Goal: Task Accomplishment & Management: Manage account settings

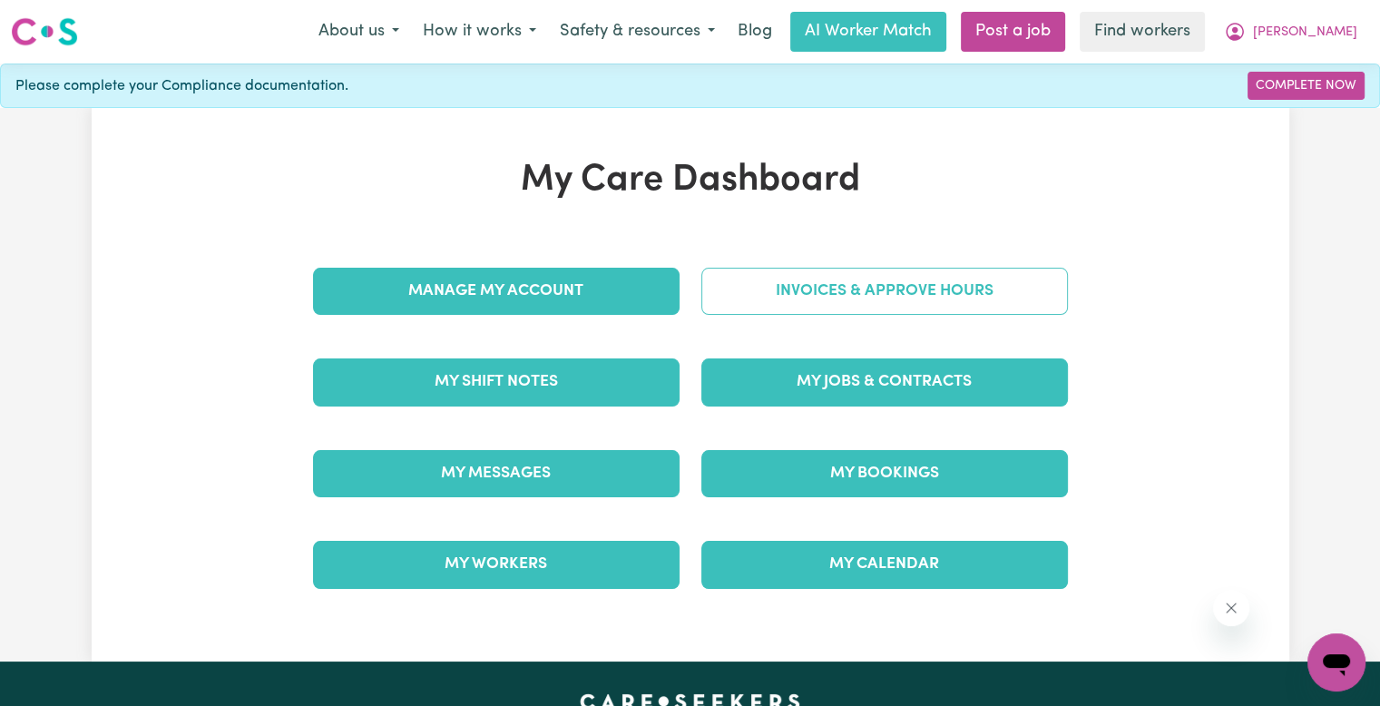
click at [778, 286] on link "Invoices & Approve Hours" at bounding box center [884, 291] width 367 height 47
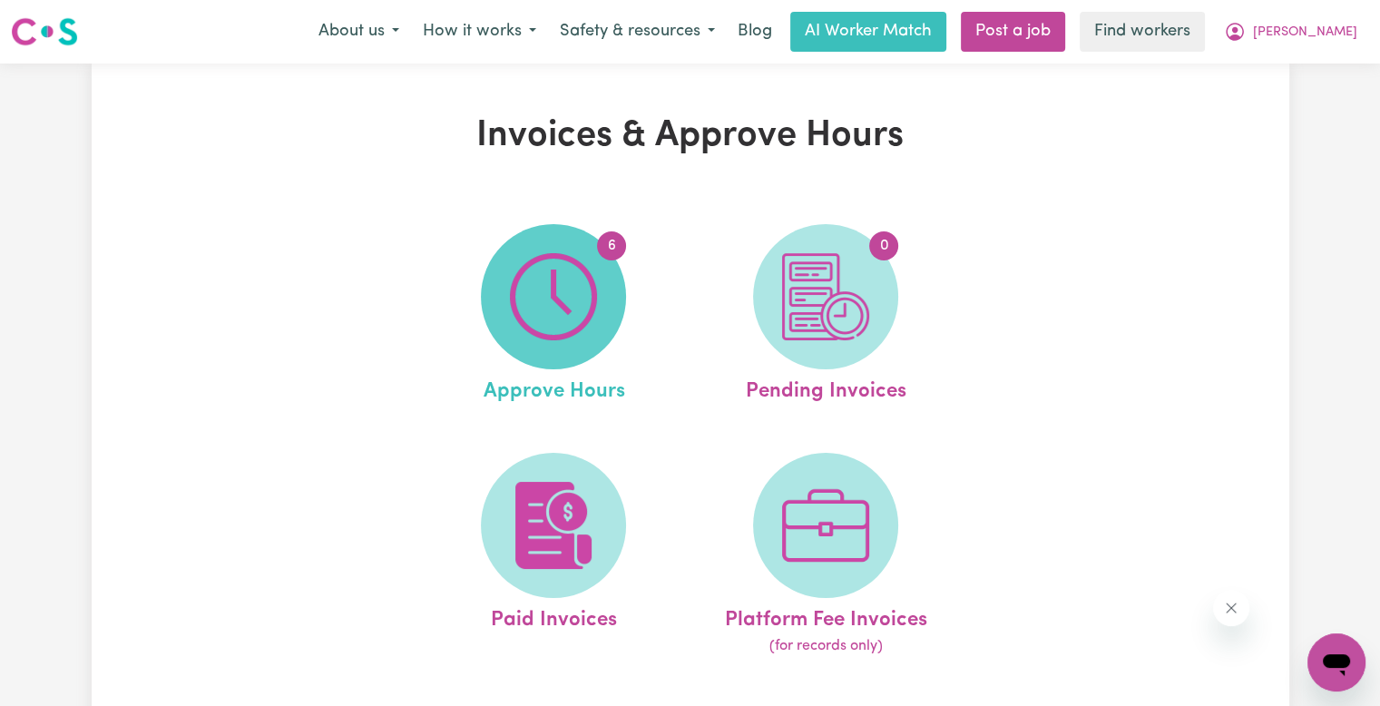
click at [543, 296] on img at bounding box center [553, 296] width 87 height 87
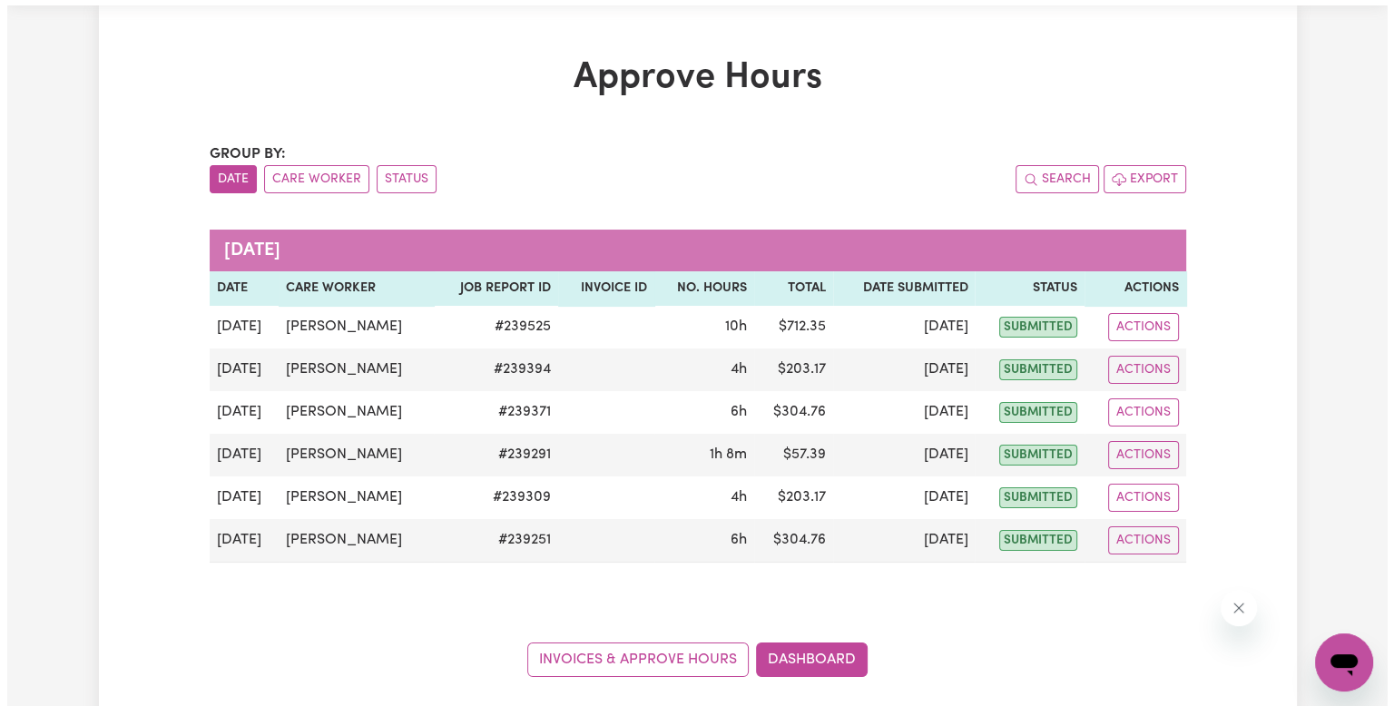
scroll to position [91, 0]
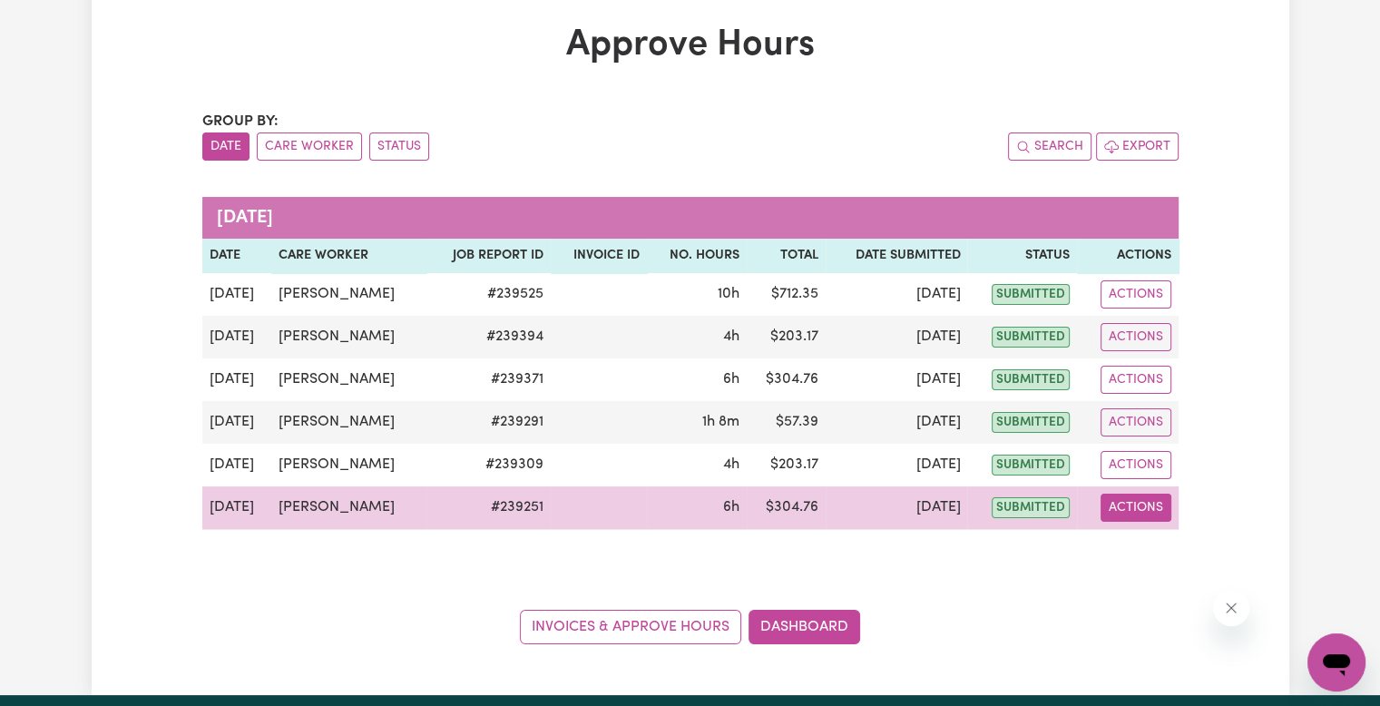
click at [1134, 509] on button "Actions" at bounding box center [1135, 508] width 71 height 28
click at [1150, 553] on link "View Job Report" at bounding box center [1176, 549] width 155 height 36
select select "pm"
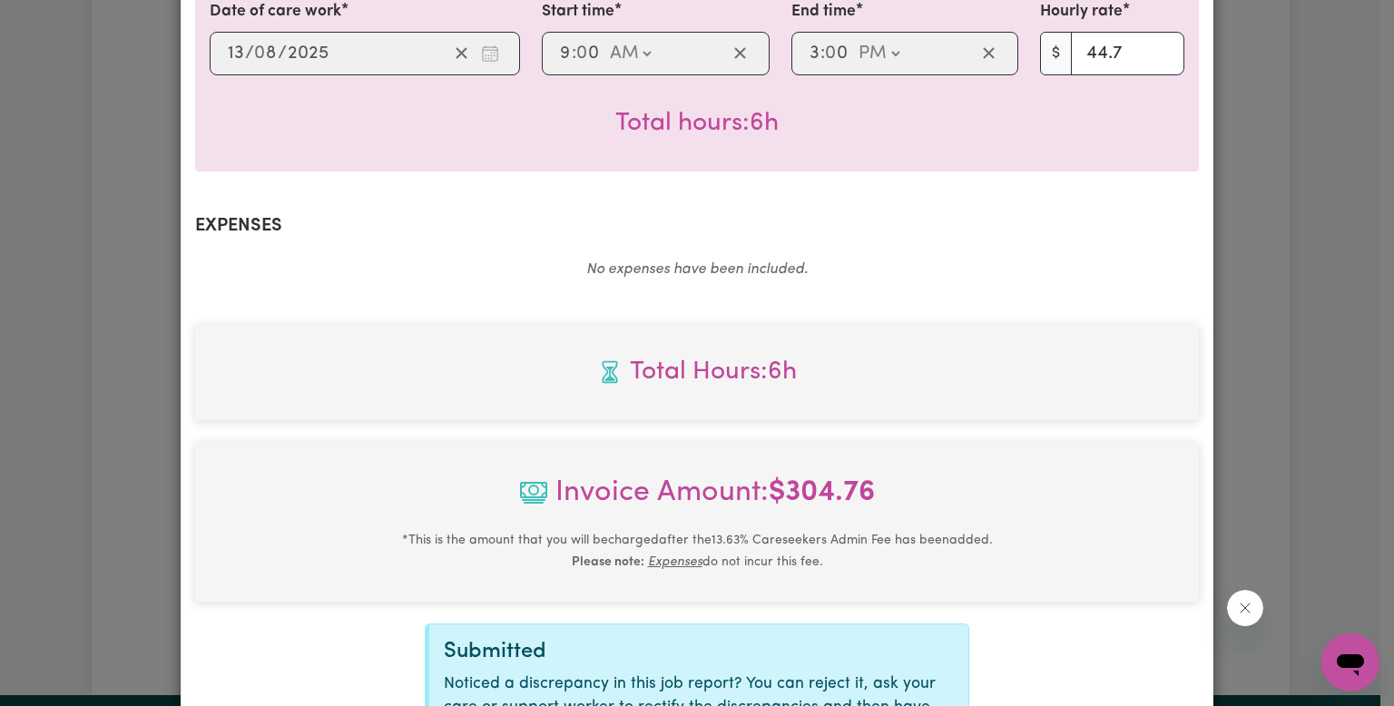
scroll to position [693, 0]
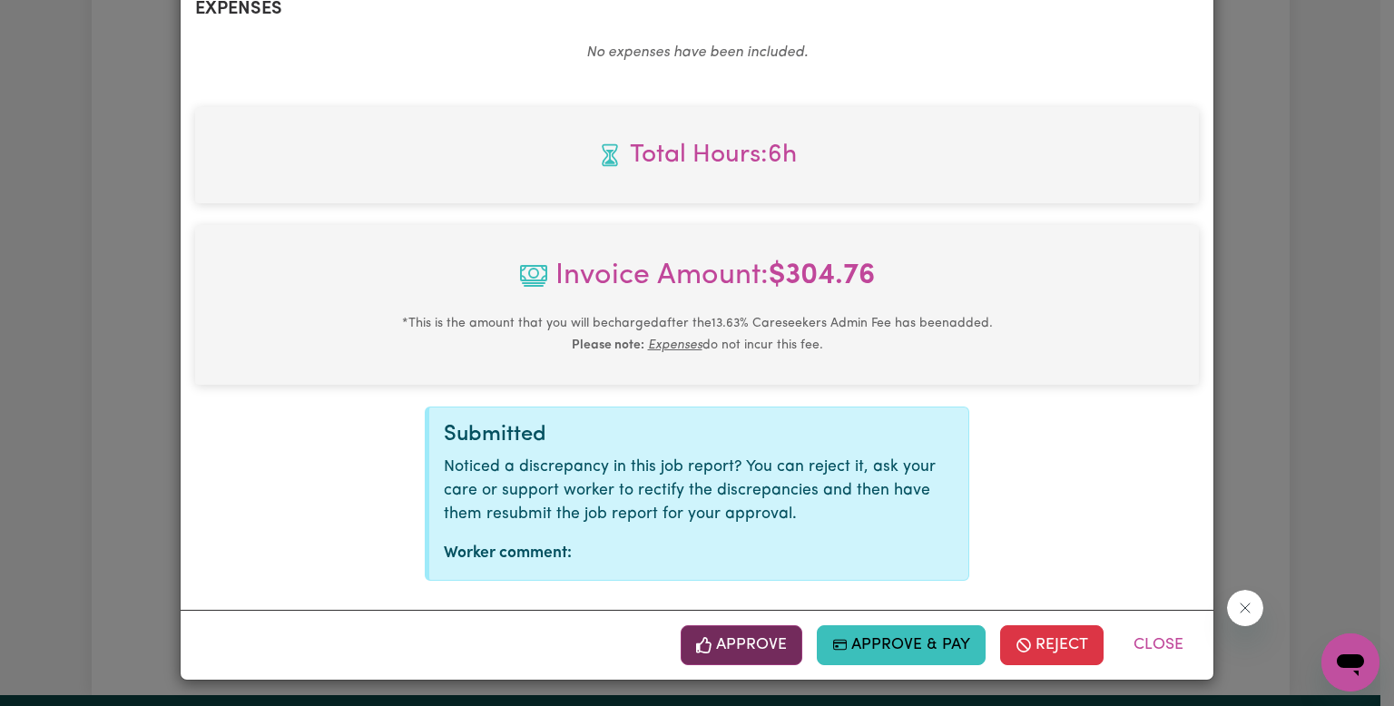
click at [722, 650] on button "Approve" at bounding box center [741, 645] width 122 height 40
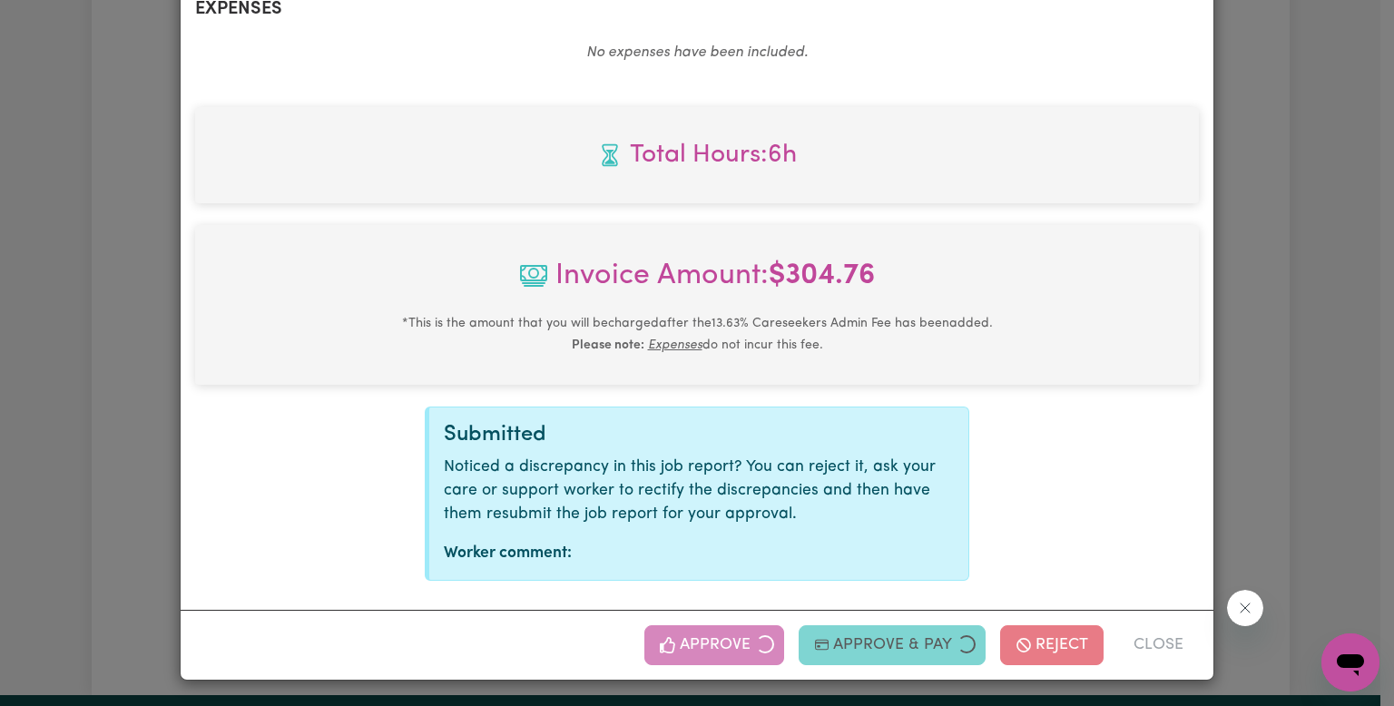
scroll to position [399, 0]
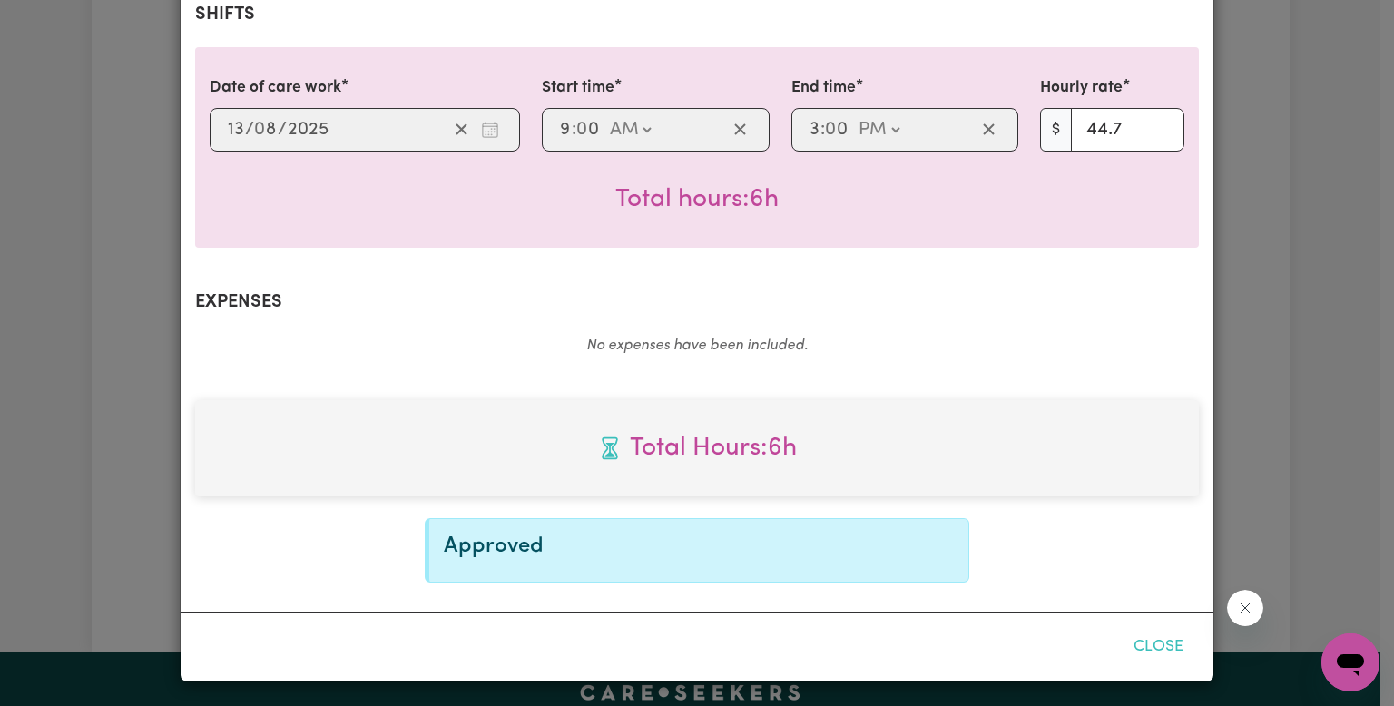
click at [1153, 651] on button "Close" at bounding box center [1158, 647] width 81 height 40
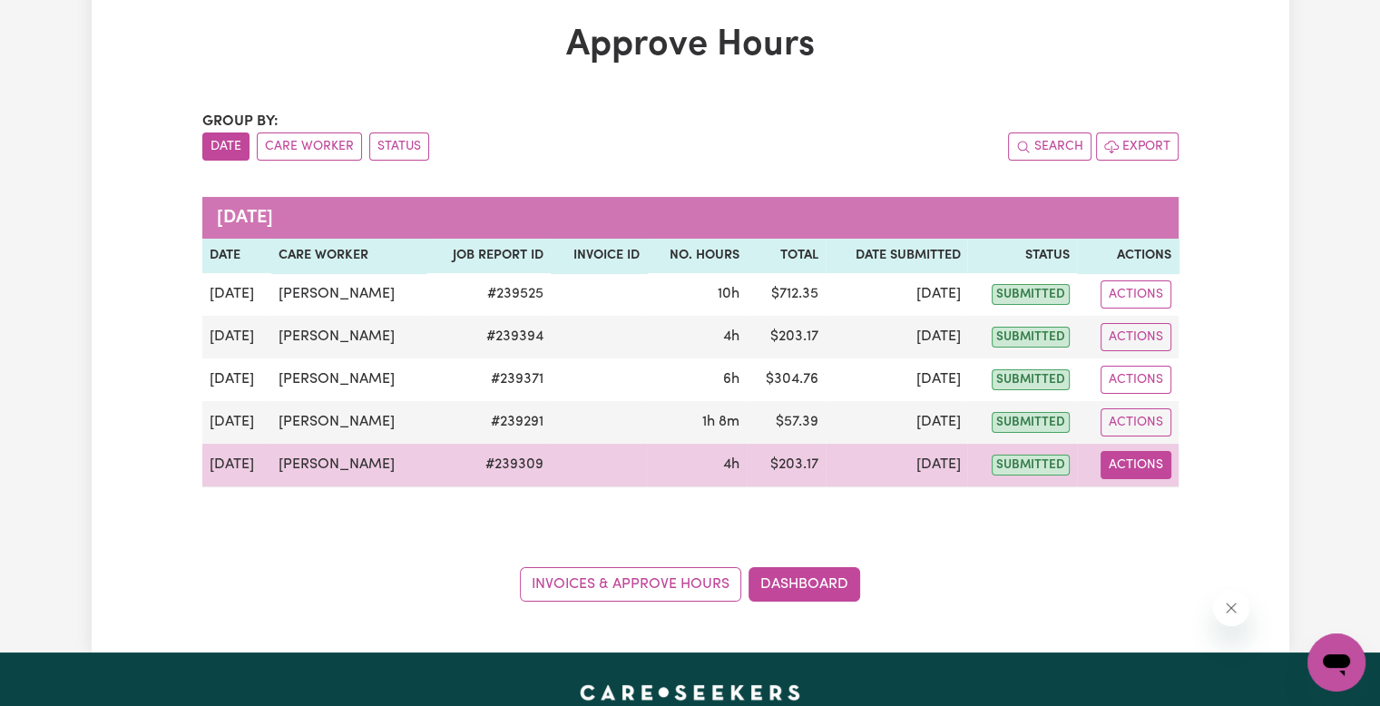
click at [1161, 463] on button "Actions" at bounding box center [1135, 465] width 71 height 28
click at [1154, 508] on link "View Job Report" at bounding box center [1176, 506] width 155 height 36
select select "pm"
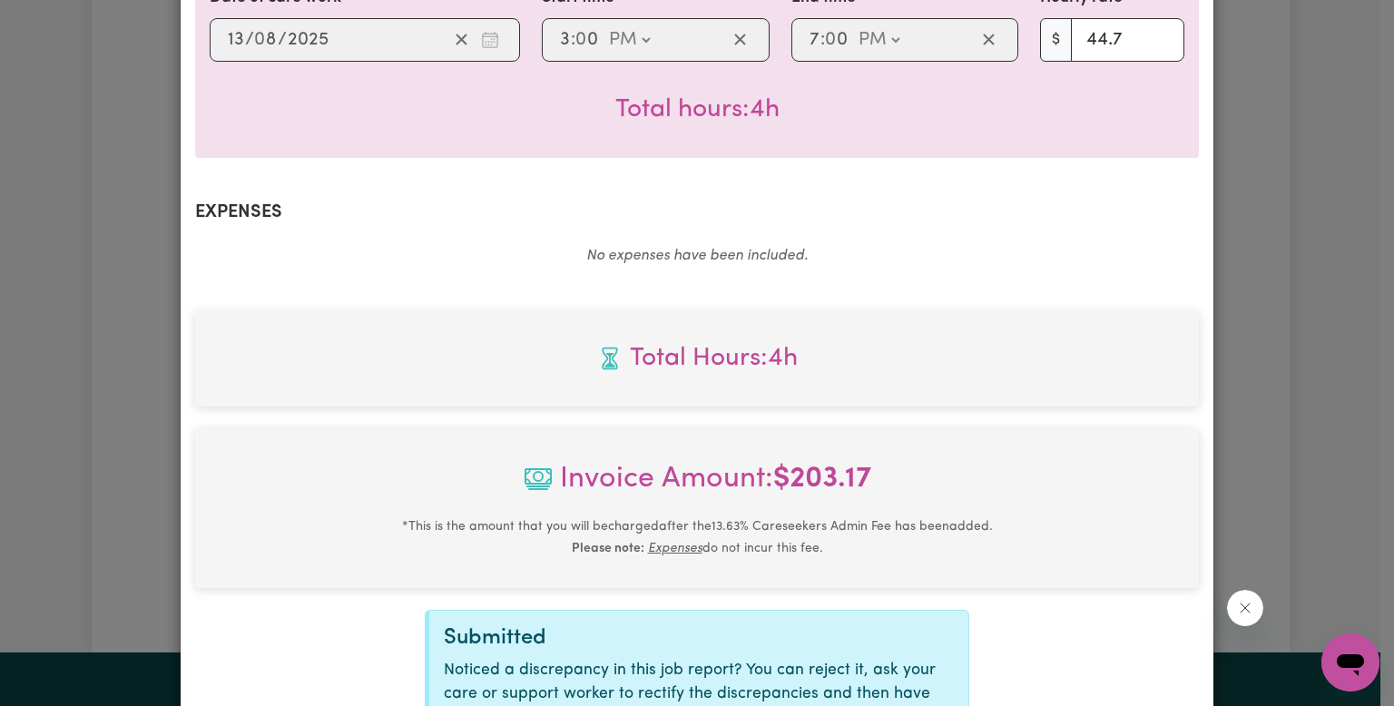
scroll to position [635, 0]
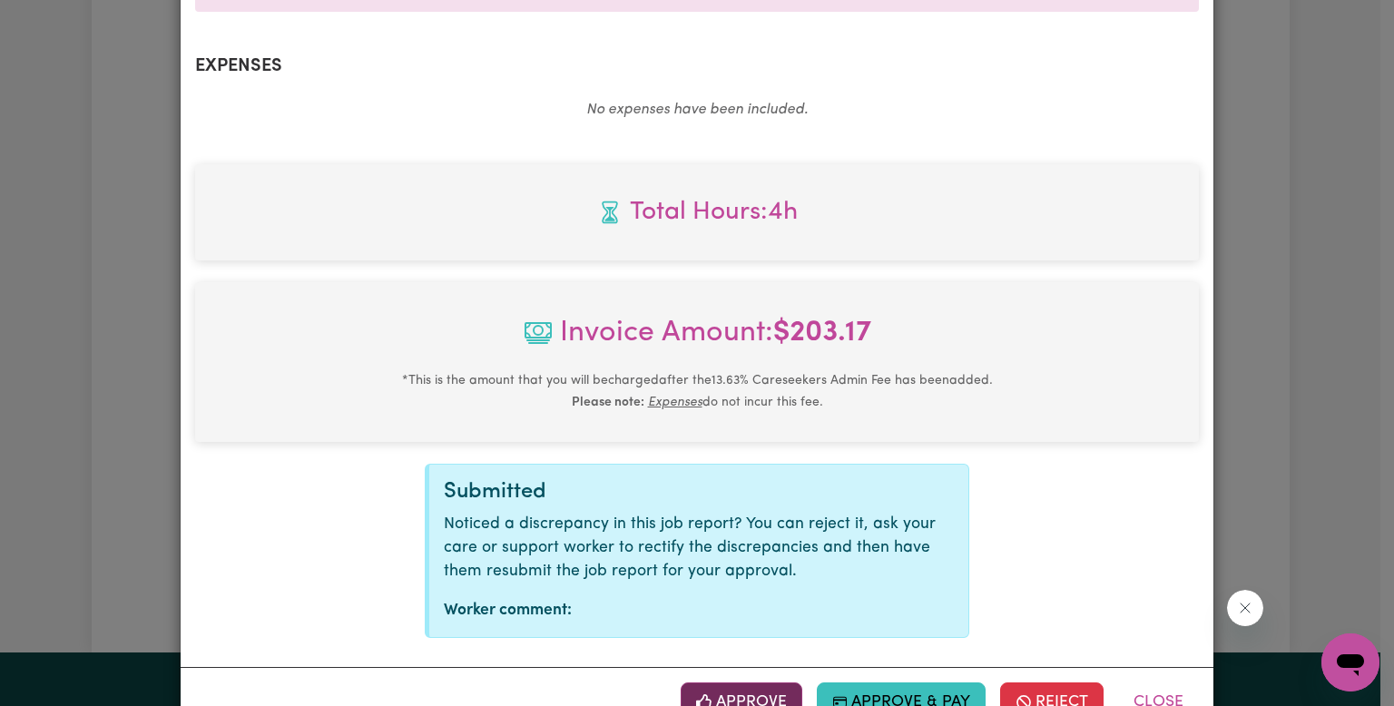
click at [719, 701] on button "Approve" at bounding box center [741, 702] width 122 height 40
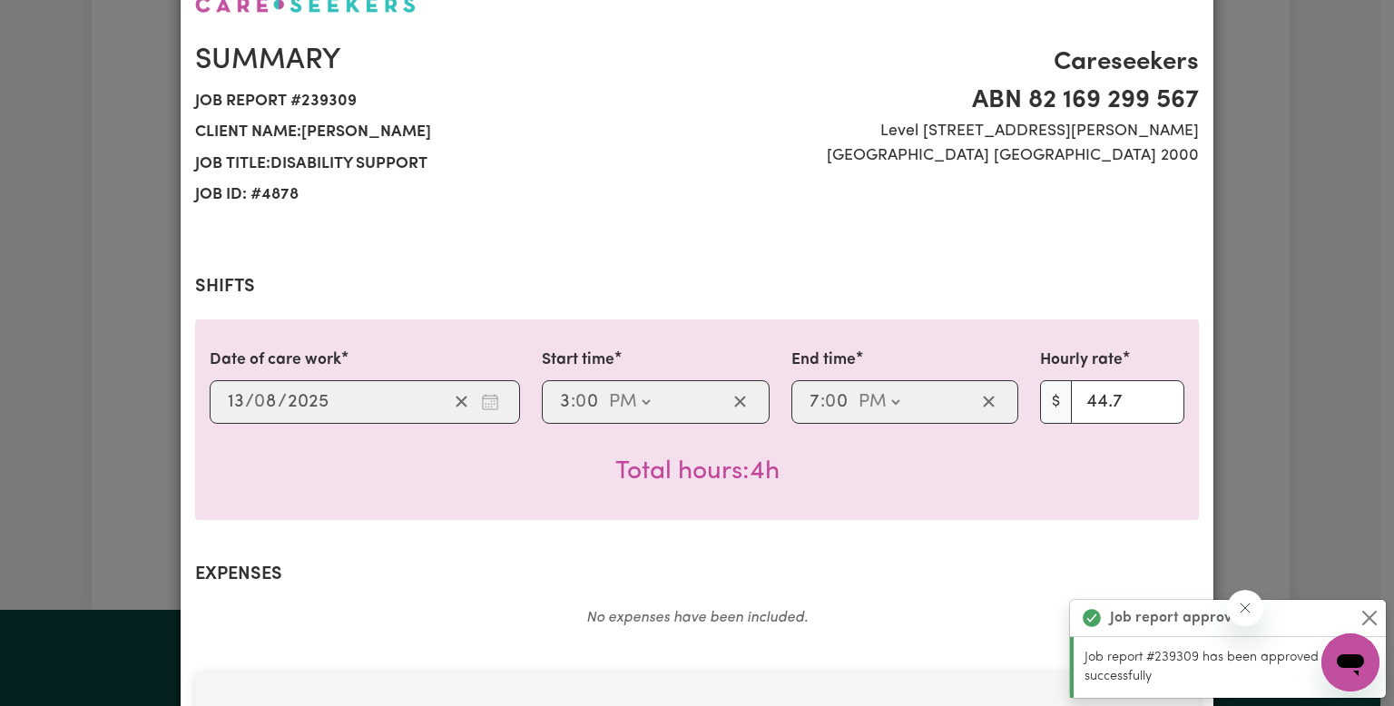
scroll to position [0, 0]
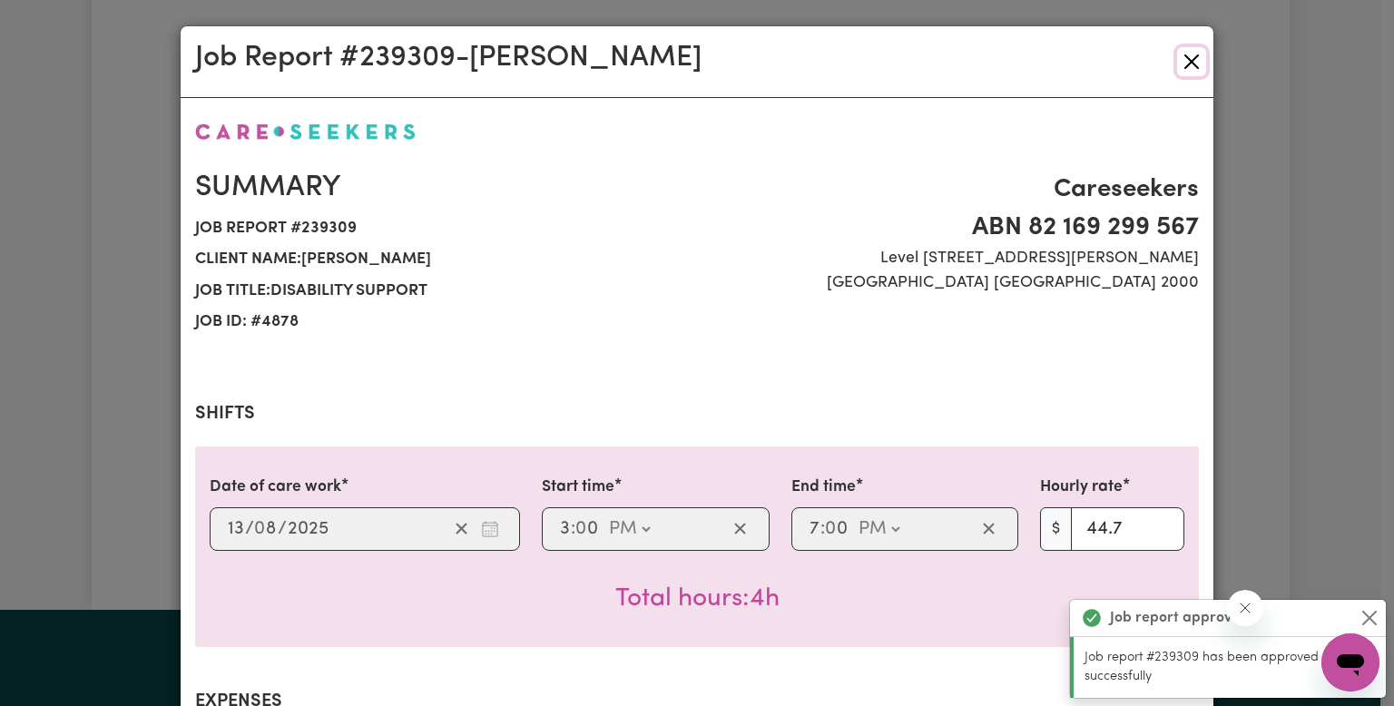
click at [1187, 65] on button "Close" at bounding box center [1191, 61] width 29 height 29
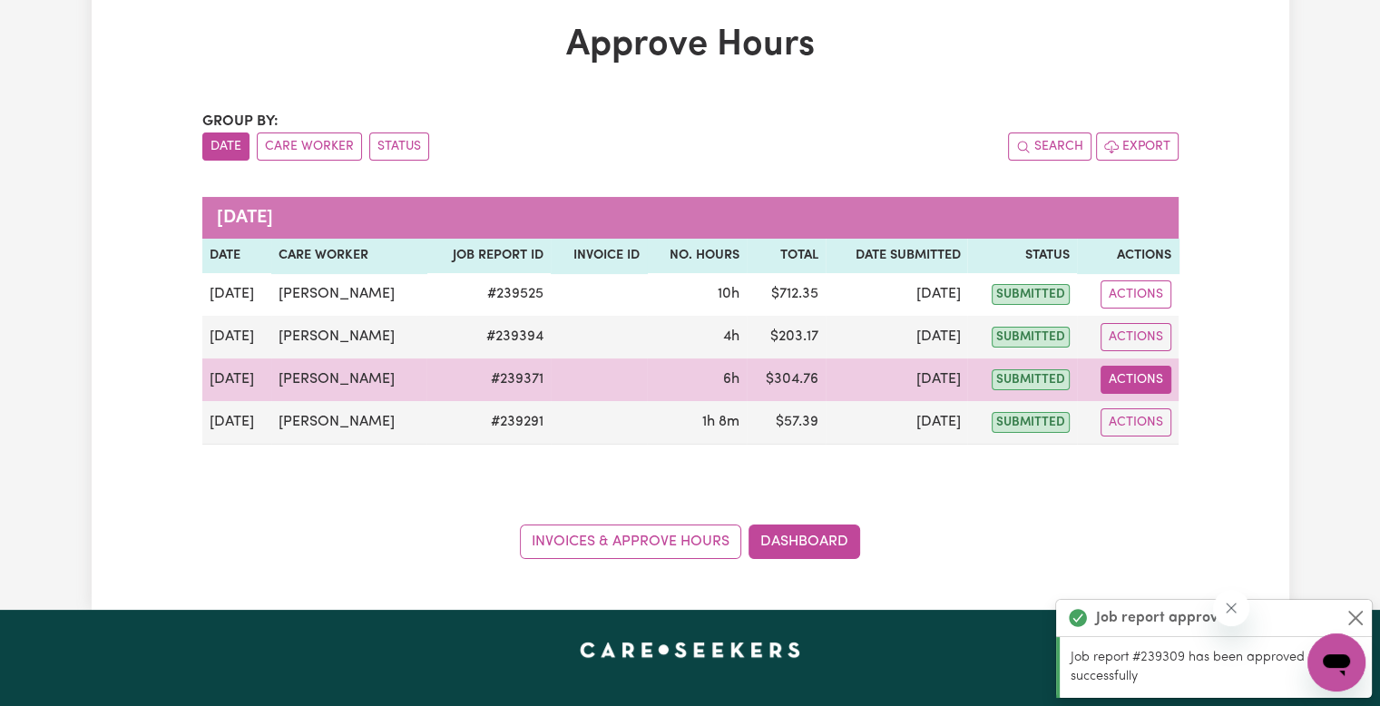
click at [1122, 376] on button "Actions" at bounding box center [1135, 380] width 71 height 28
click at [1151, 419] on link "View Job Report" at bounding box center [1176, 421] width 155 height 36
select select "pm"
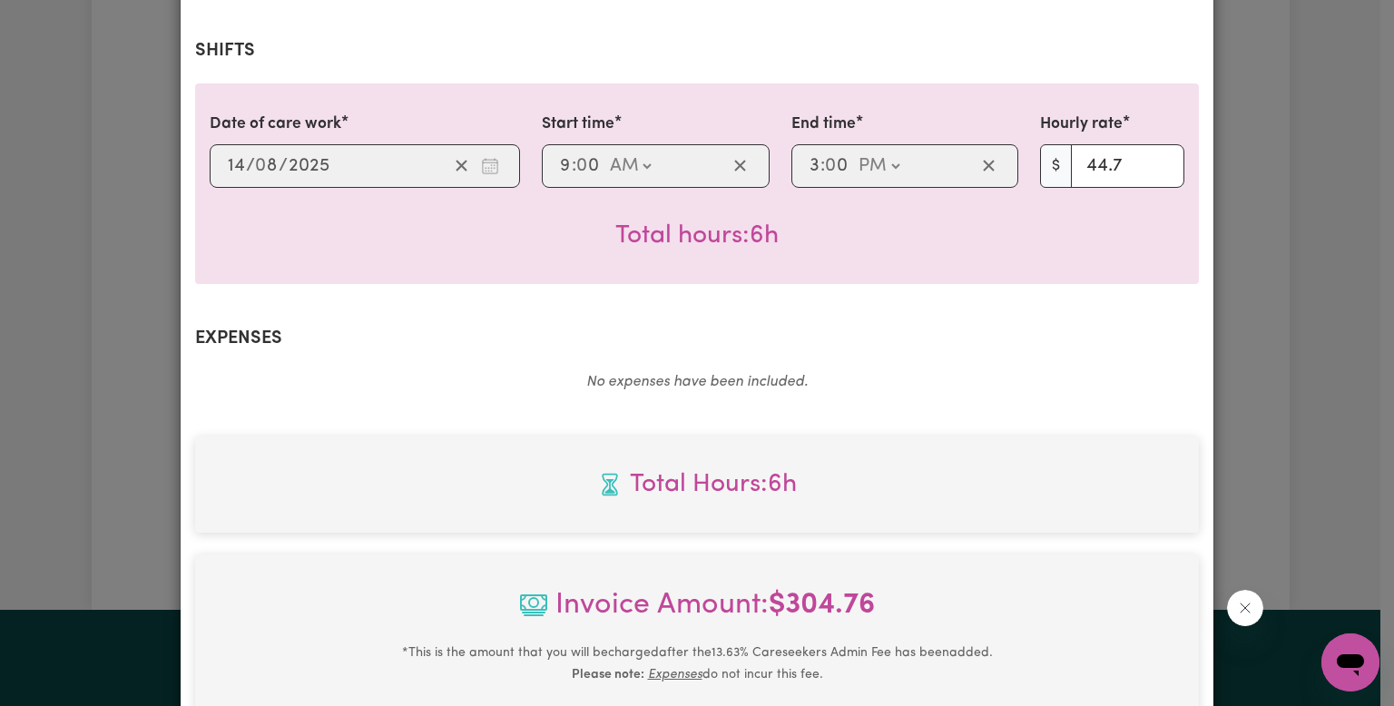
scroll to position [693, 0]
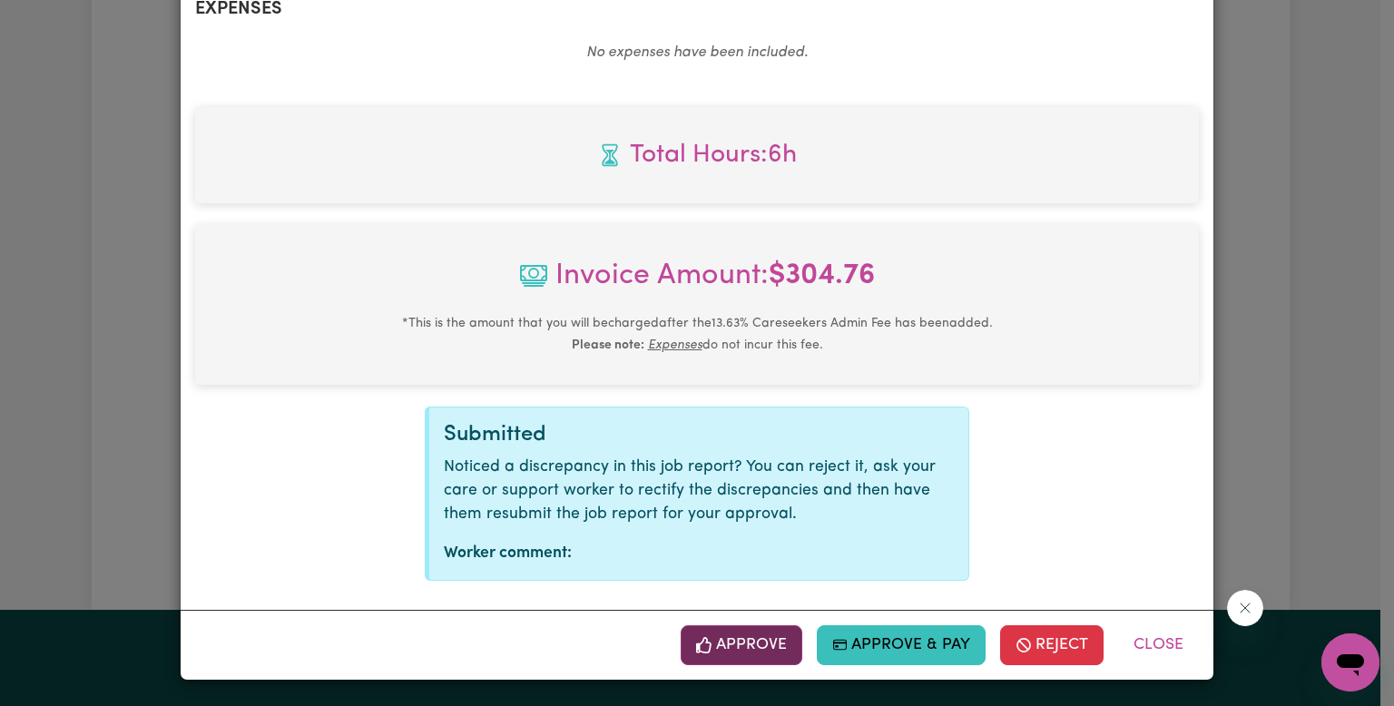
click at [750, 637] on button "Approve" at bounding box center [741, 645] width 122 height 40
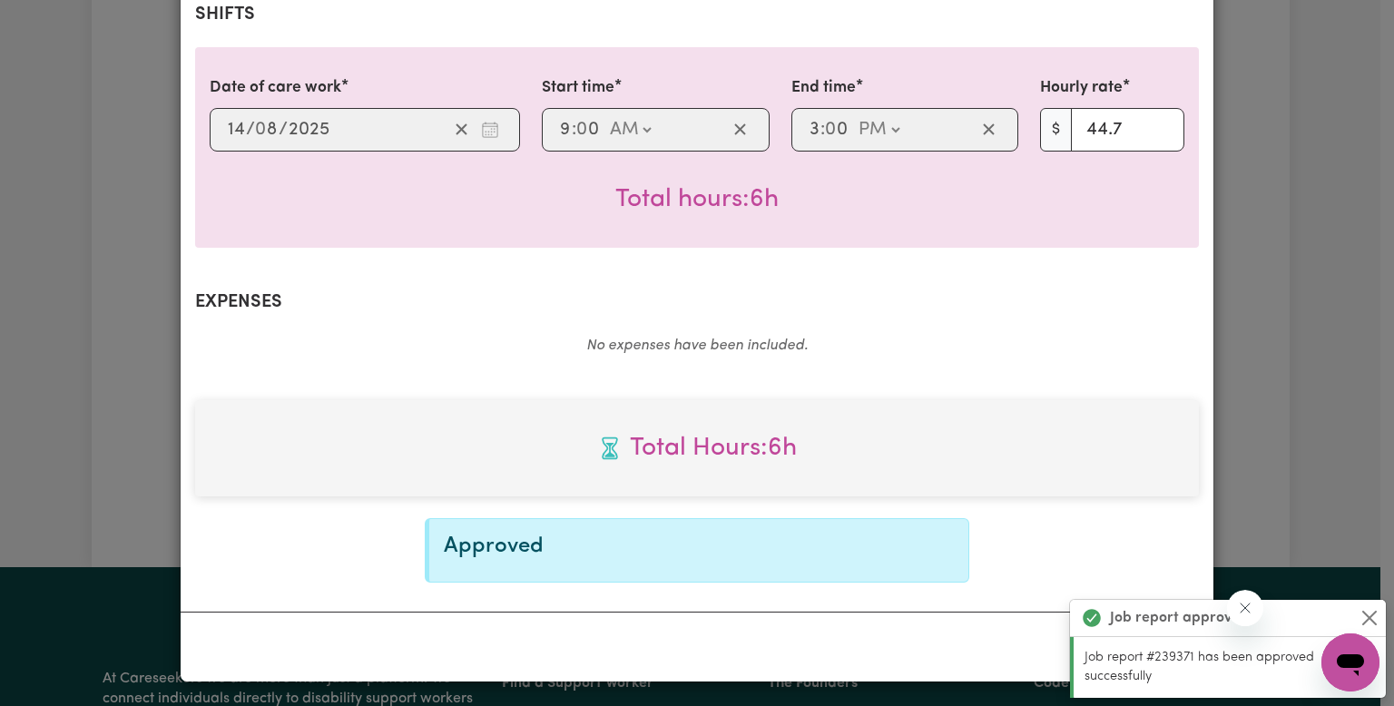
scroll to position [0, 0]
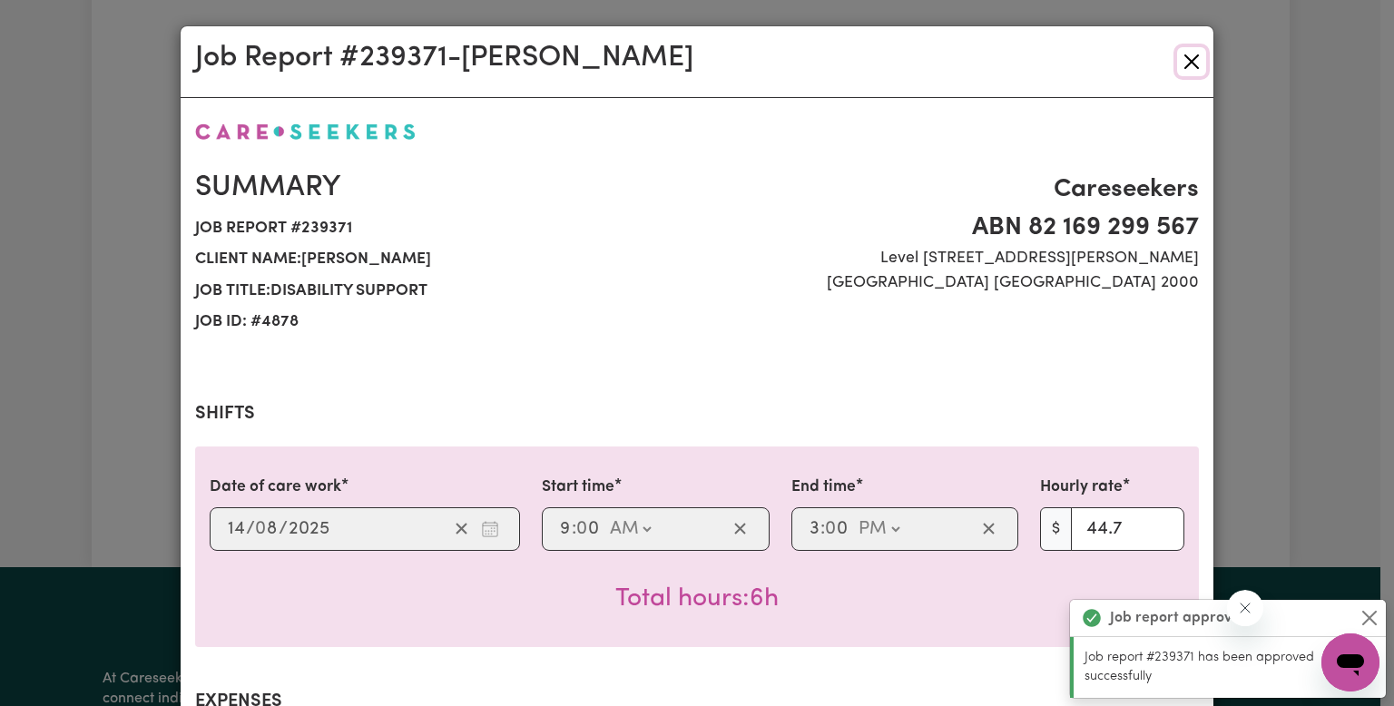
drag, startPoint x: 1186, startPoint y: 62, endPoint x: 1178, endPoint y: 73, distance: 13.6
click at [1186, 62] on button "Close" at bounding box center [1191, 61] width 29 height 29
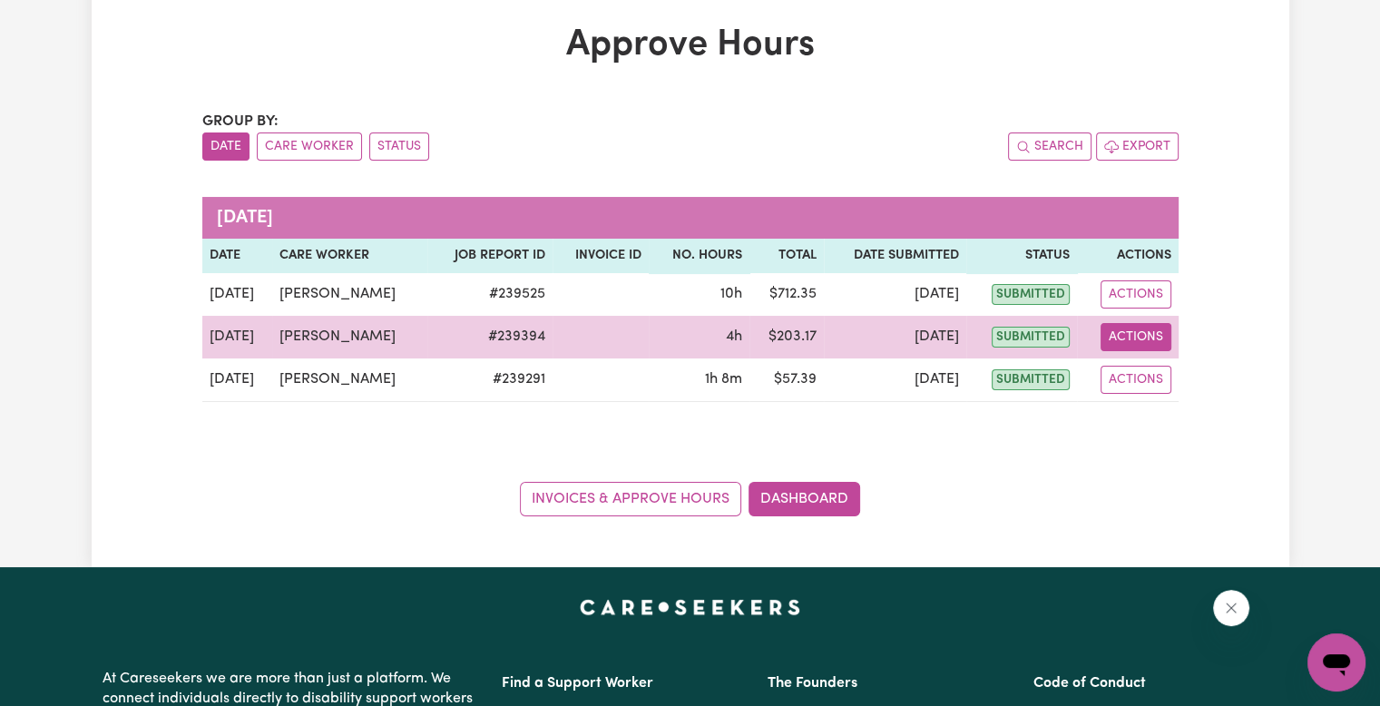
click at [1131, 344] on button "Actions" at bounding box center [1135, 337] width 71 height 28
click at [1135, 365] on link "View Job Report" at bounding box center [1176, 378] width 155 height 36
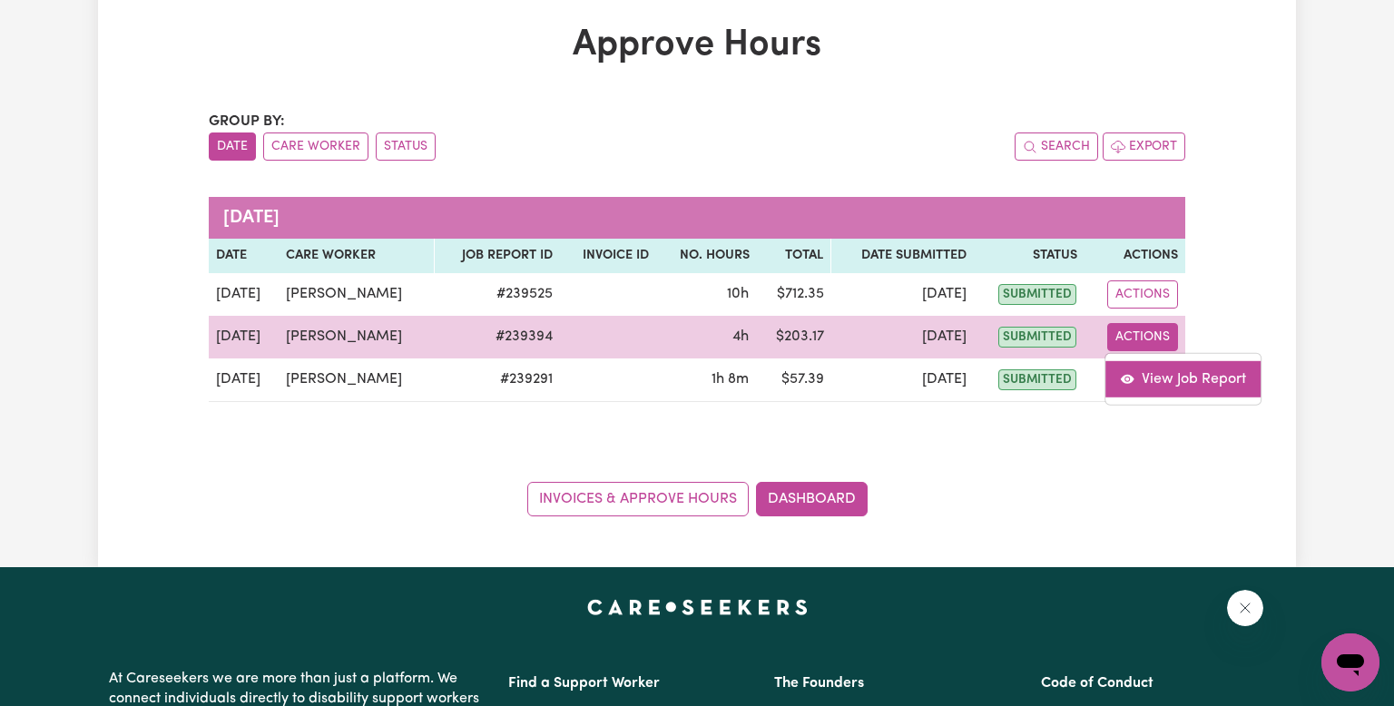
select select "pm"
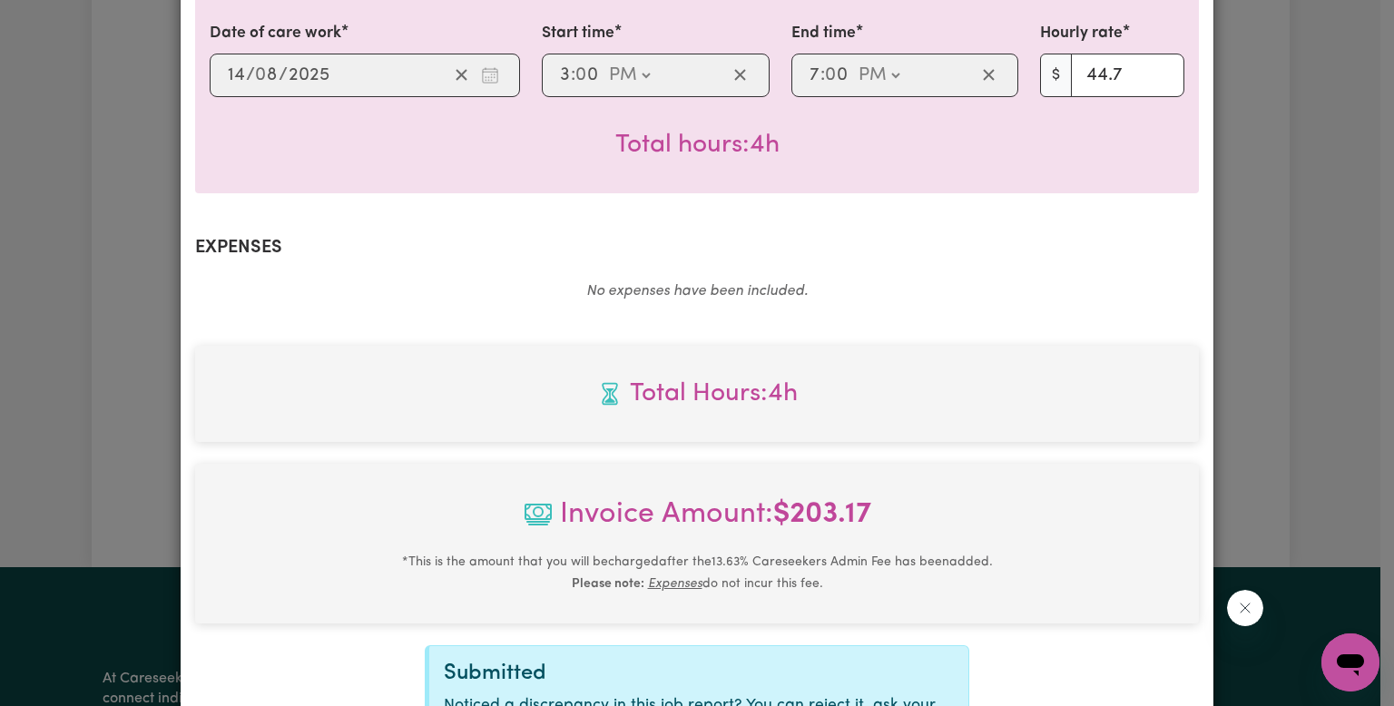
scroll to position [693, 0]
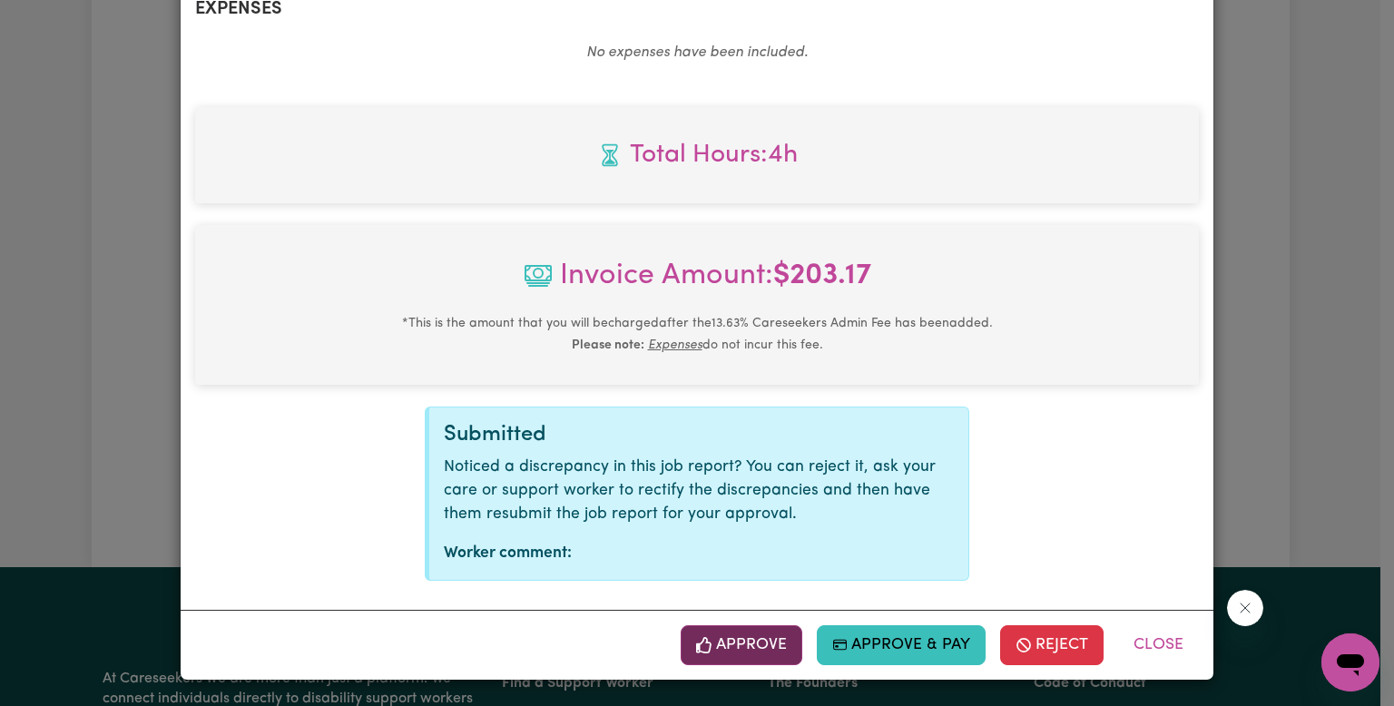
click at [777, 637] on button "Approve" at bounding box center [741, 645] width 122 height 40
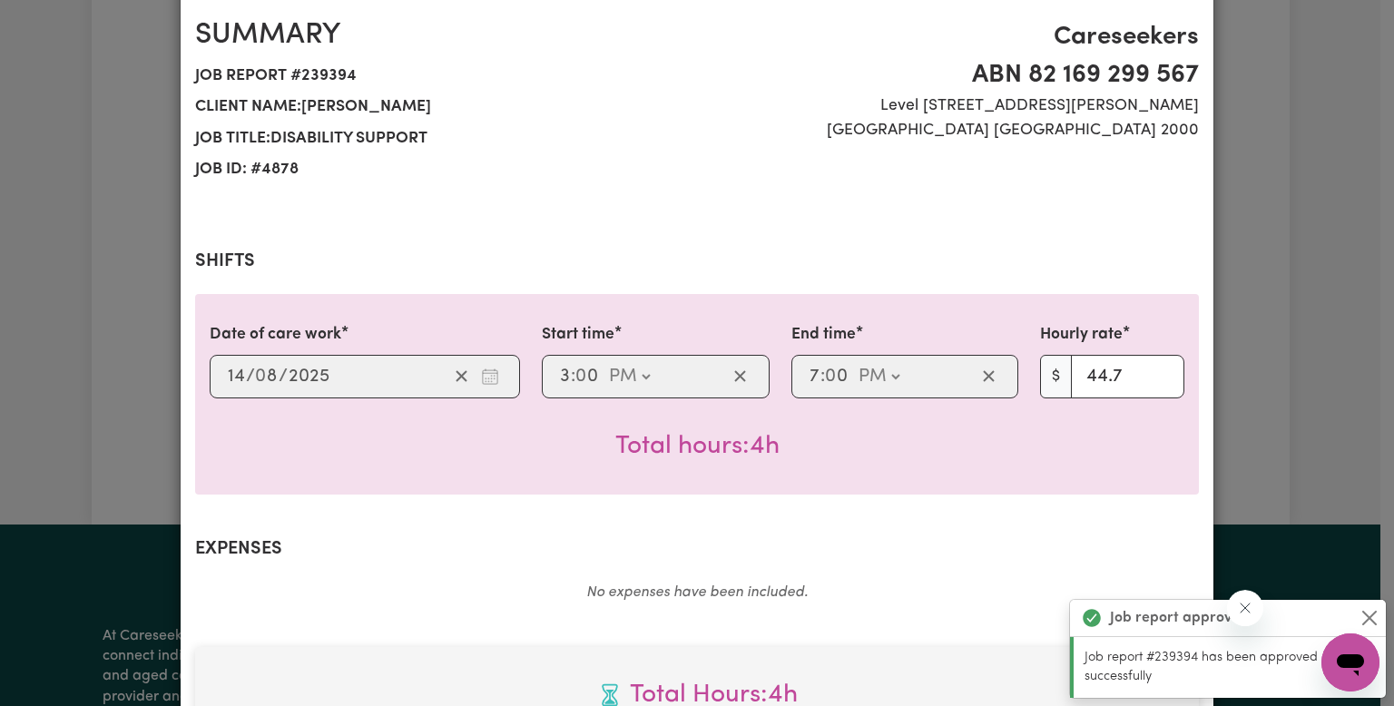
scroll to position [0, 0]
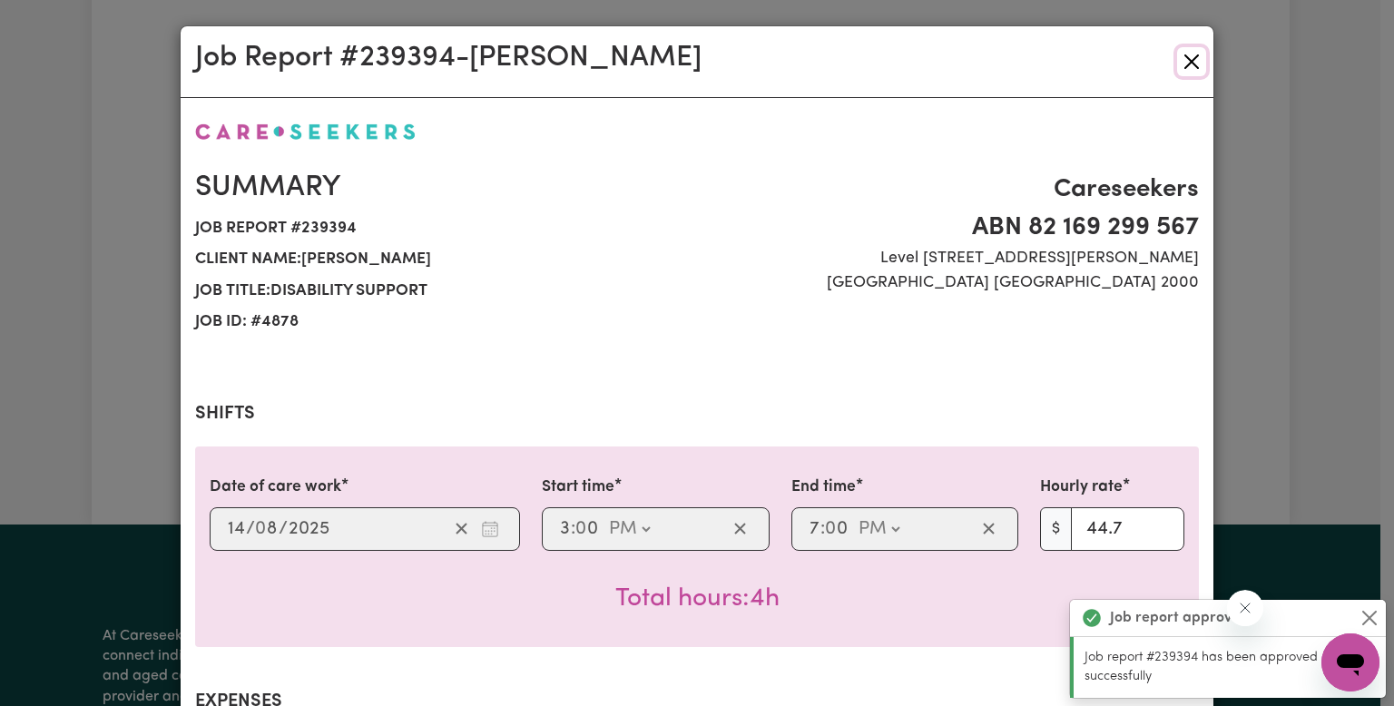
click at [1179, 65] on button "Close" at bounding box center [1191, 61] width 29 height 29
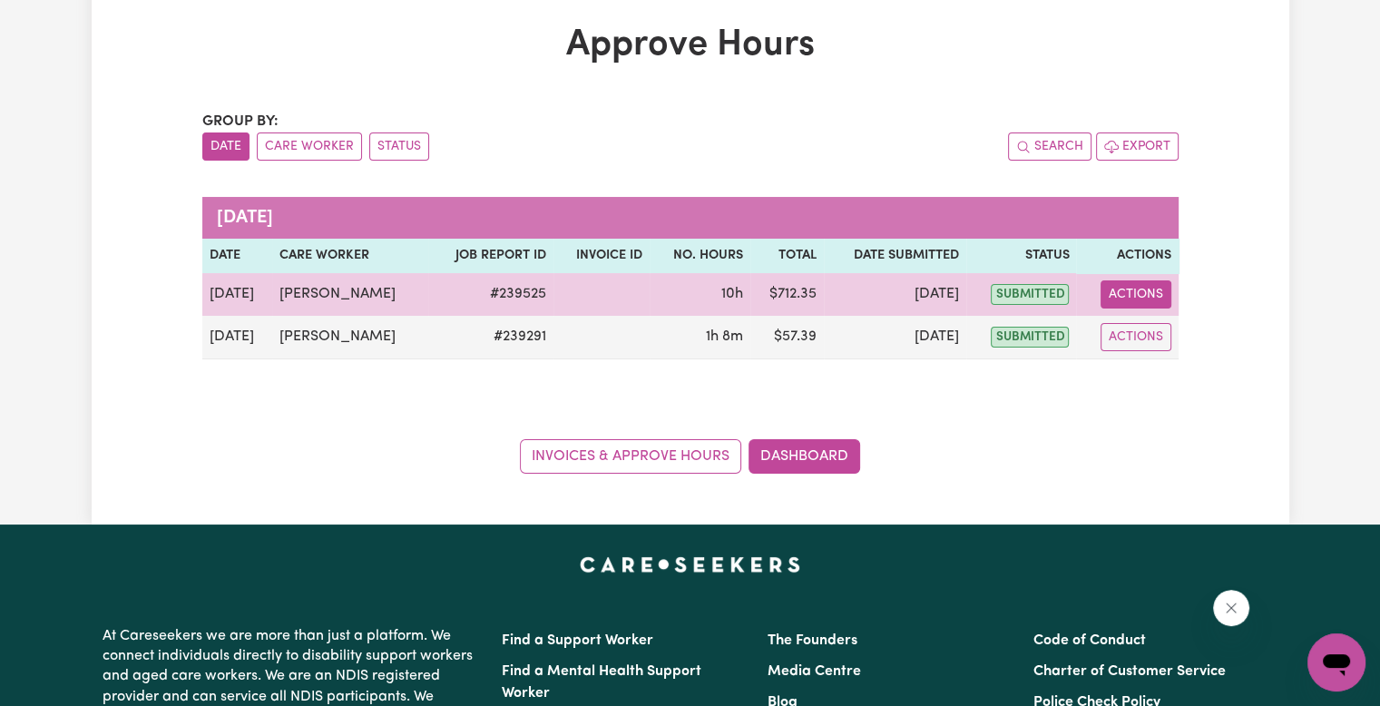
click at [1140, 291] on button "Actions" at bounding box center [1135, 294] width 71 height 28
click at [1163, 337] on link "View Job Report" at bounding box center [1176, 336] width 155 height 36
select select "pm"
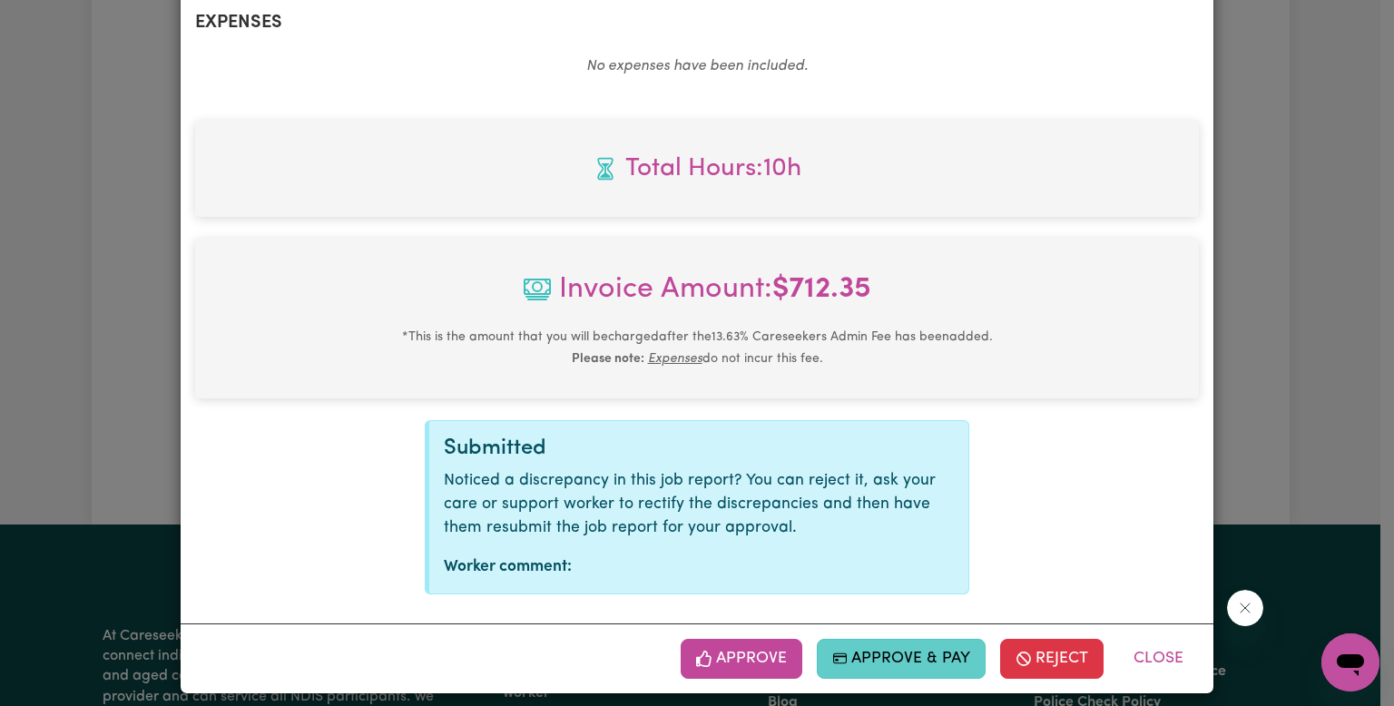
scroll to position [693, 0]
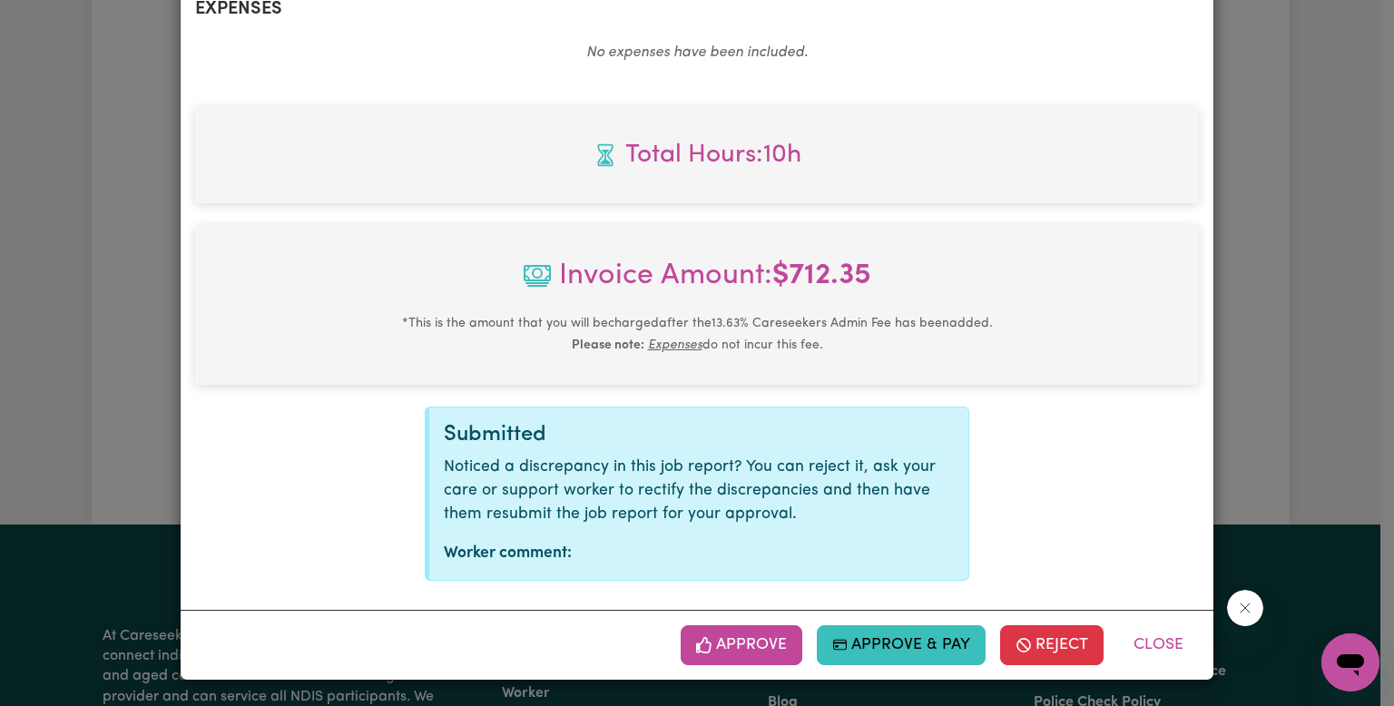
drag, startPoint x: 747, startPoint y: 644, endPoint x: 810, endPoint y: 632, distance: 64.6
click at [747, 644] on button "Approve" at bounding box center [741, 645] width 122 height 40
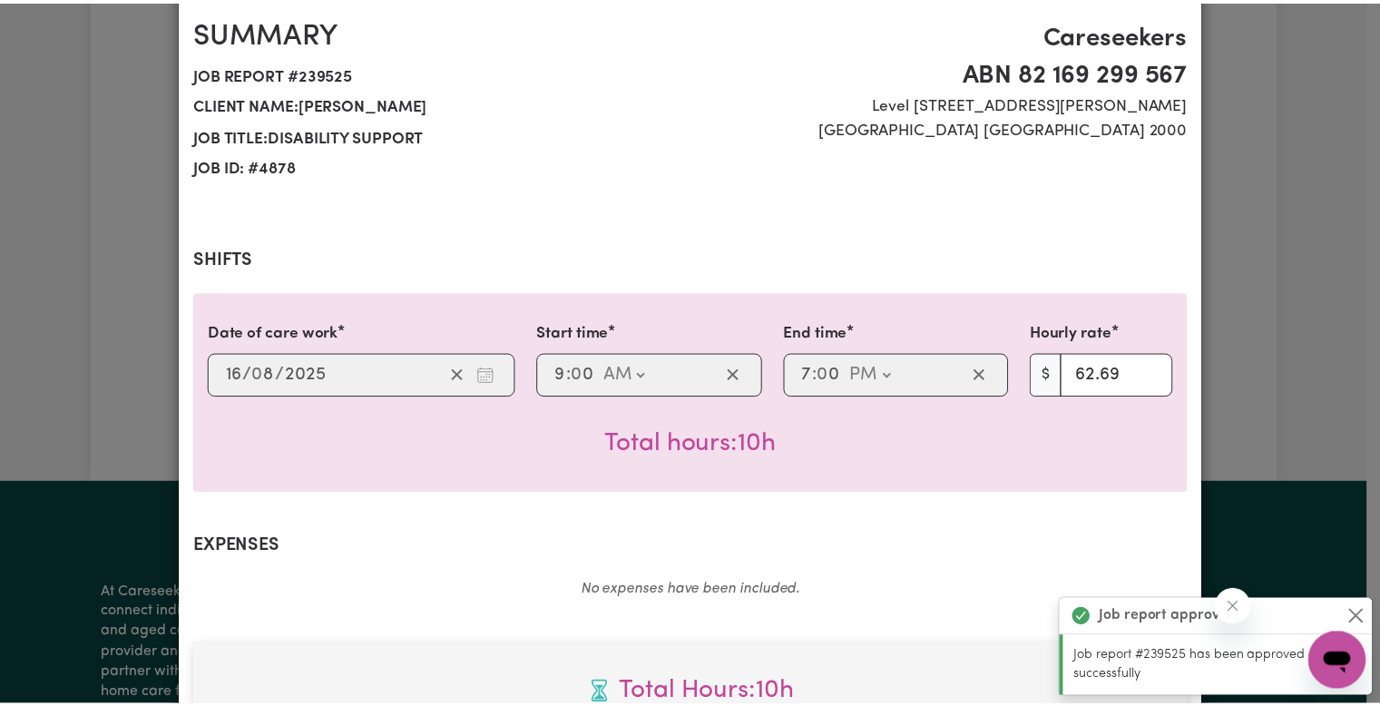
scroll to position [0, 0]
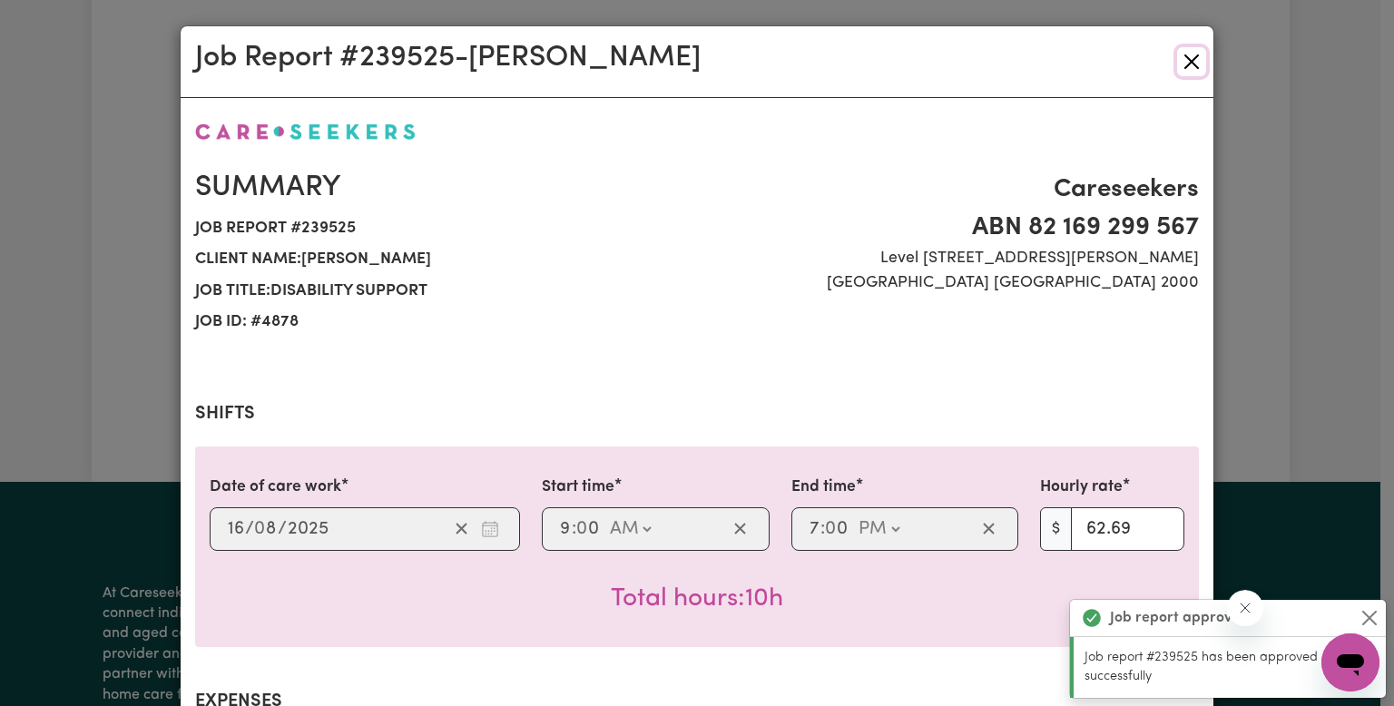
drag, startPoint x: 1188, startPoint y: 64, endPoint x: 1160, endPoint y: 76, distance: 29.7
click at [1188, 64] on button "Close" at bounding box center [1191, 61] width 29 height 29
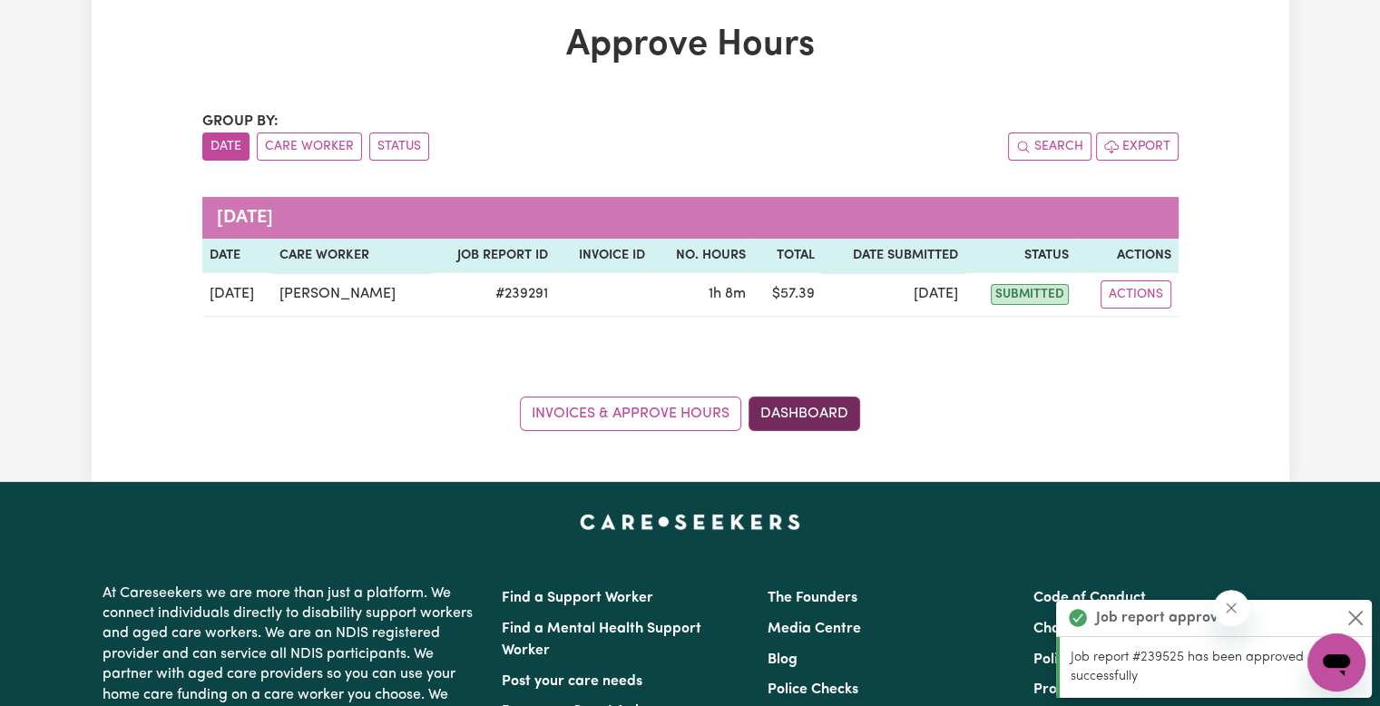
click at [784, 418] on link "Dashboard" at bounding box center [804, 413] width 112 height 34
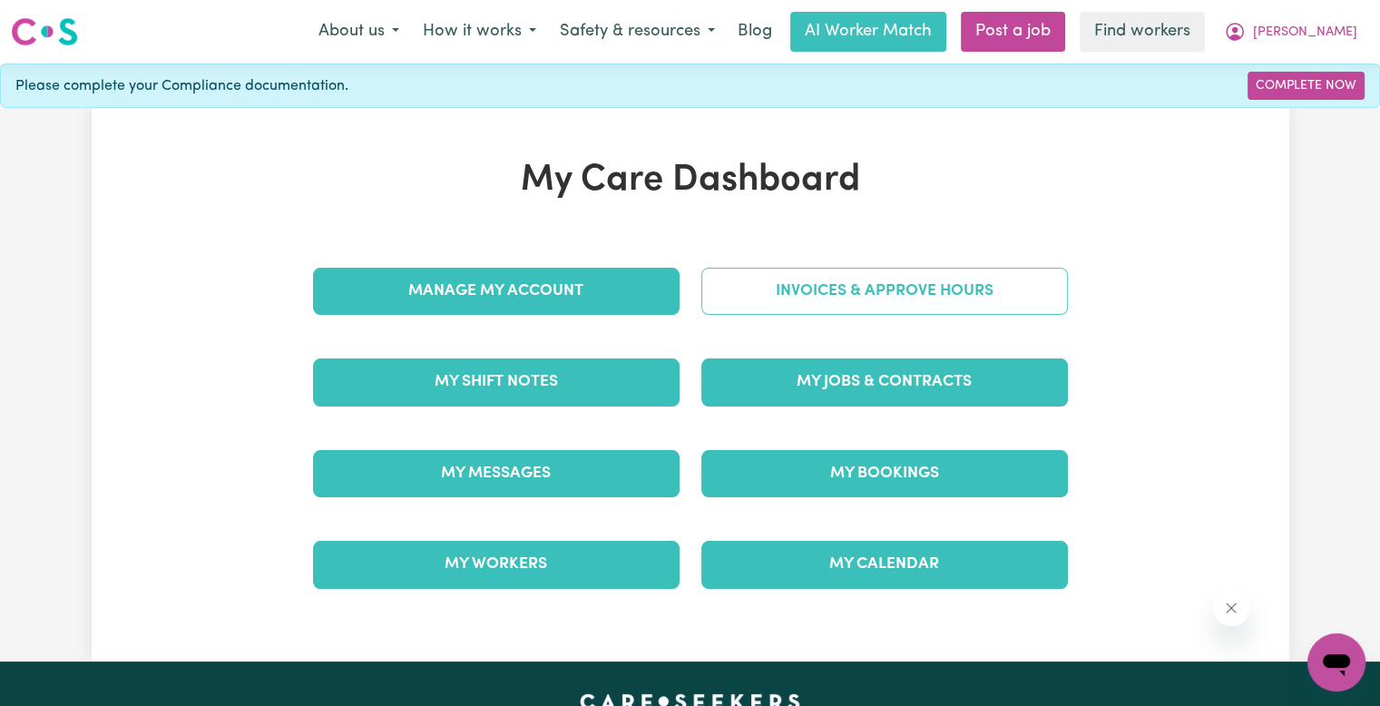
click at [780, 304] on link "Invoices & Approve Hours" at bounding box center [884, 291] width 367 height 47
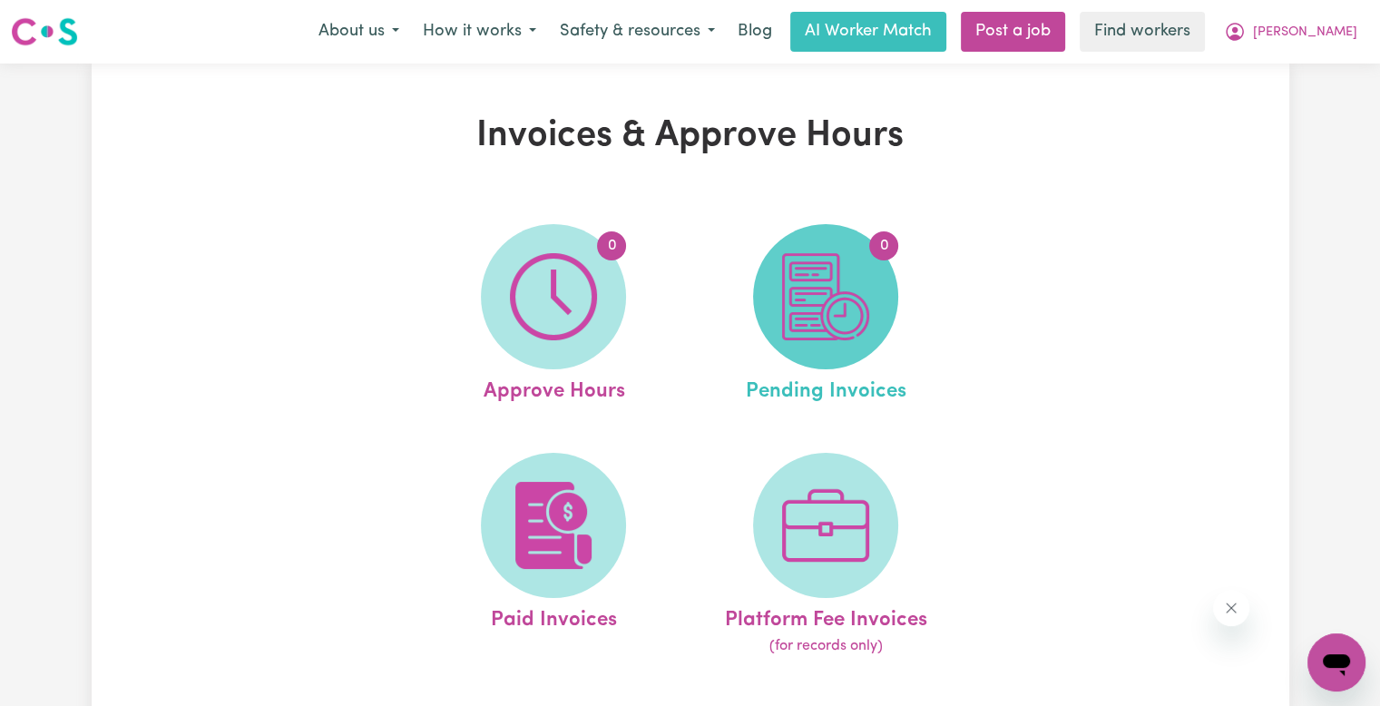
click at [787, 309] on img at bounding box center [825, 296] width 87 height 87
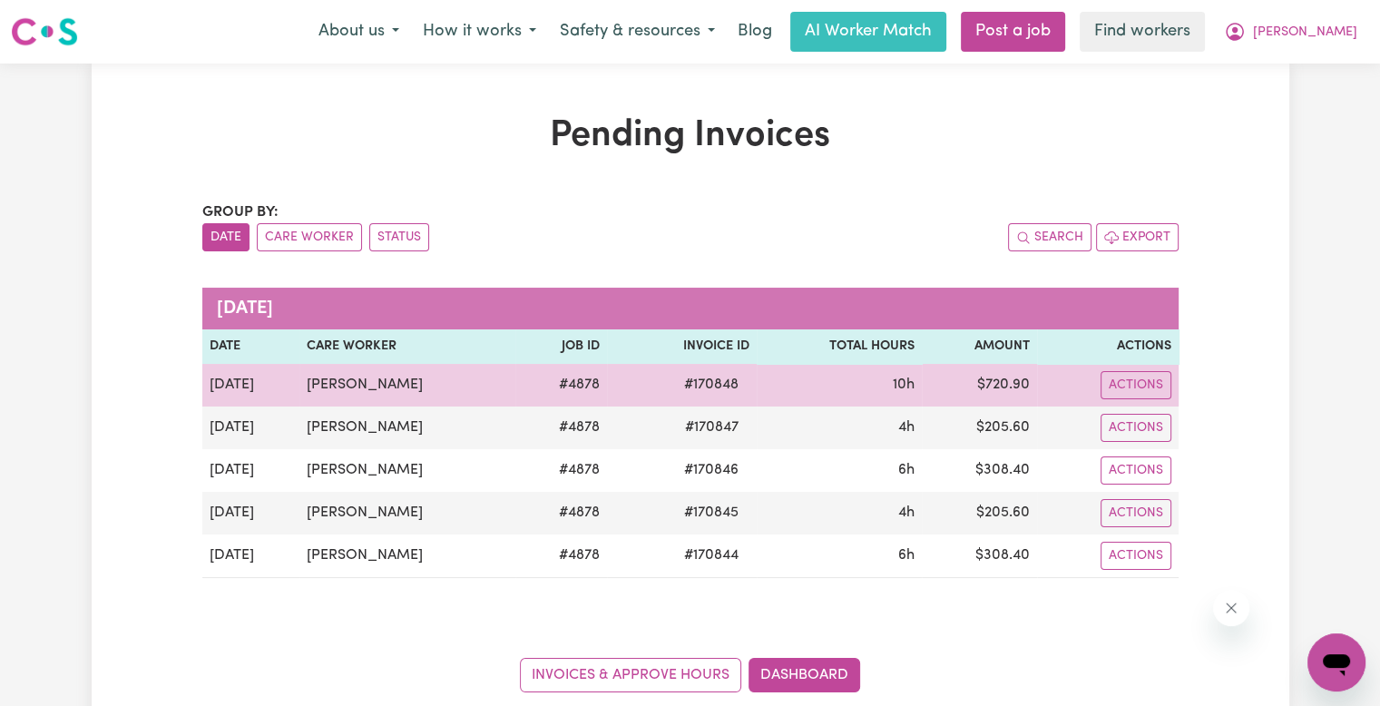
click at [702, 386] on span "# 170848" at bounding box center [711, 385] width 76 height 22
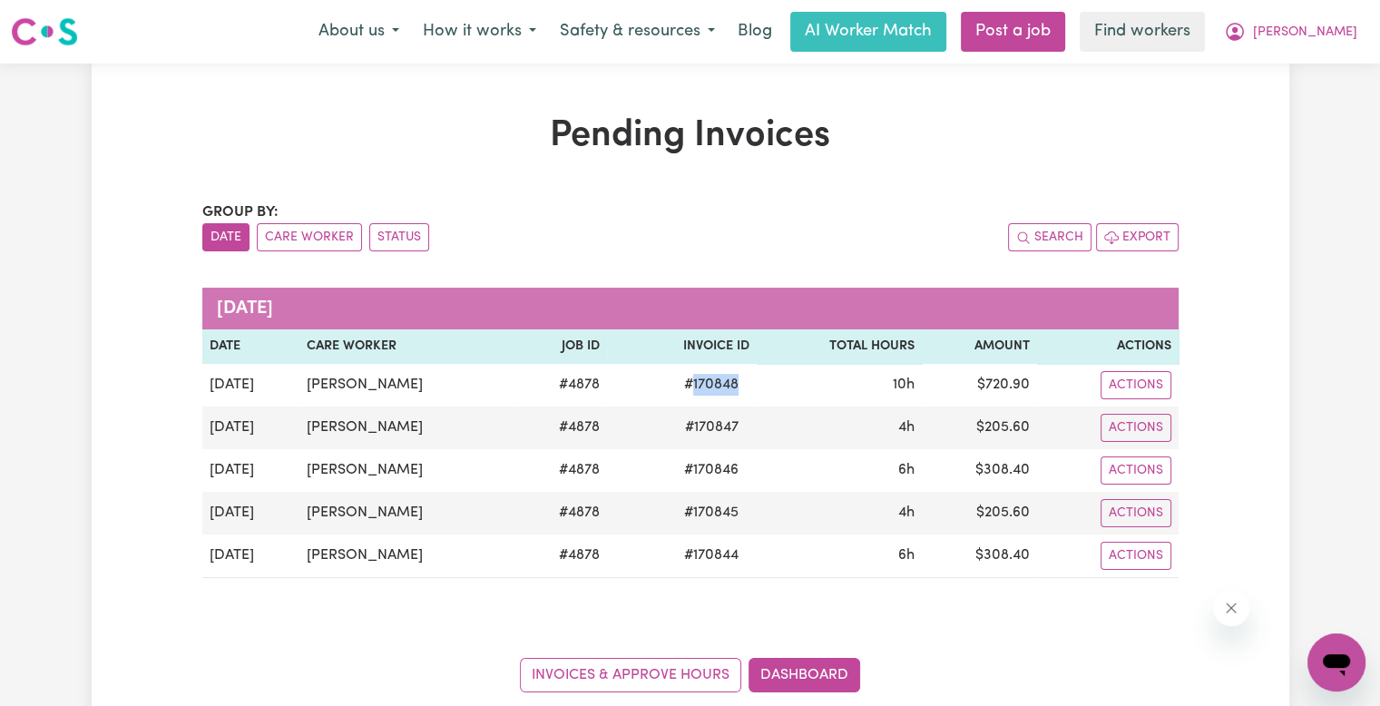
copy span "170848"
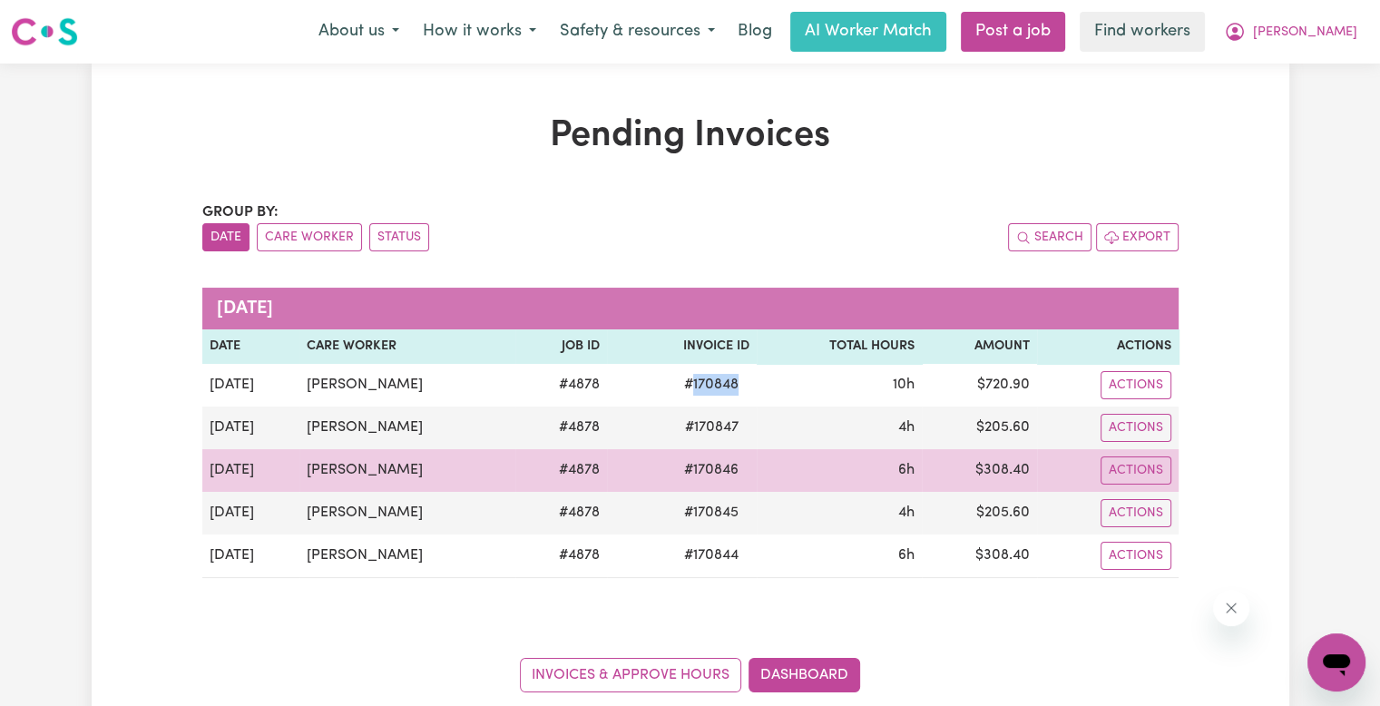
click at [700, 473] on span "# 170846" at bounding box center [711, 470] width 76 height 22
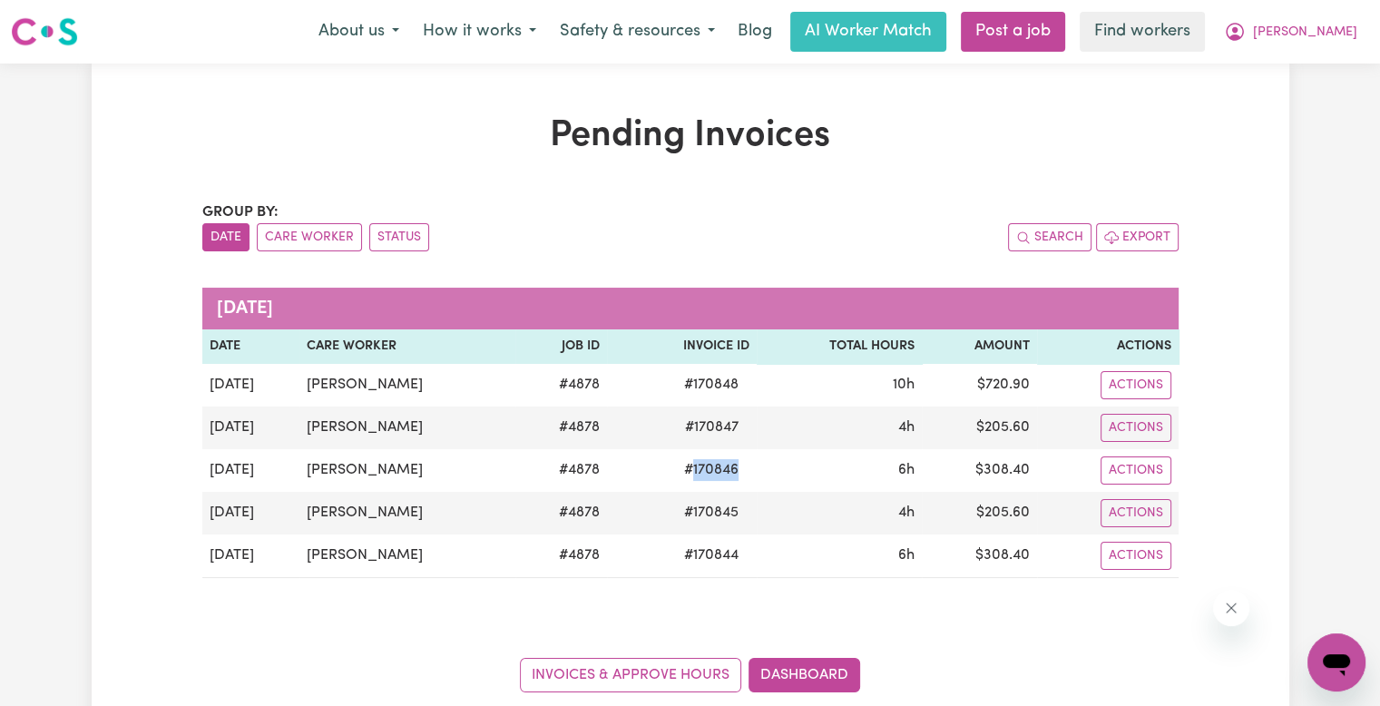
copy span "170846"
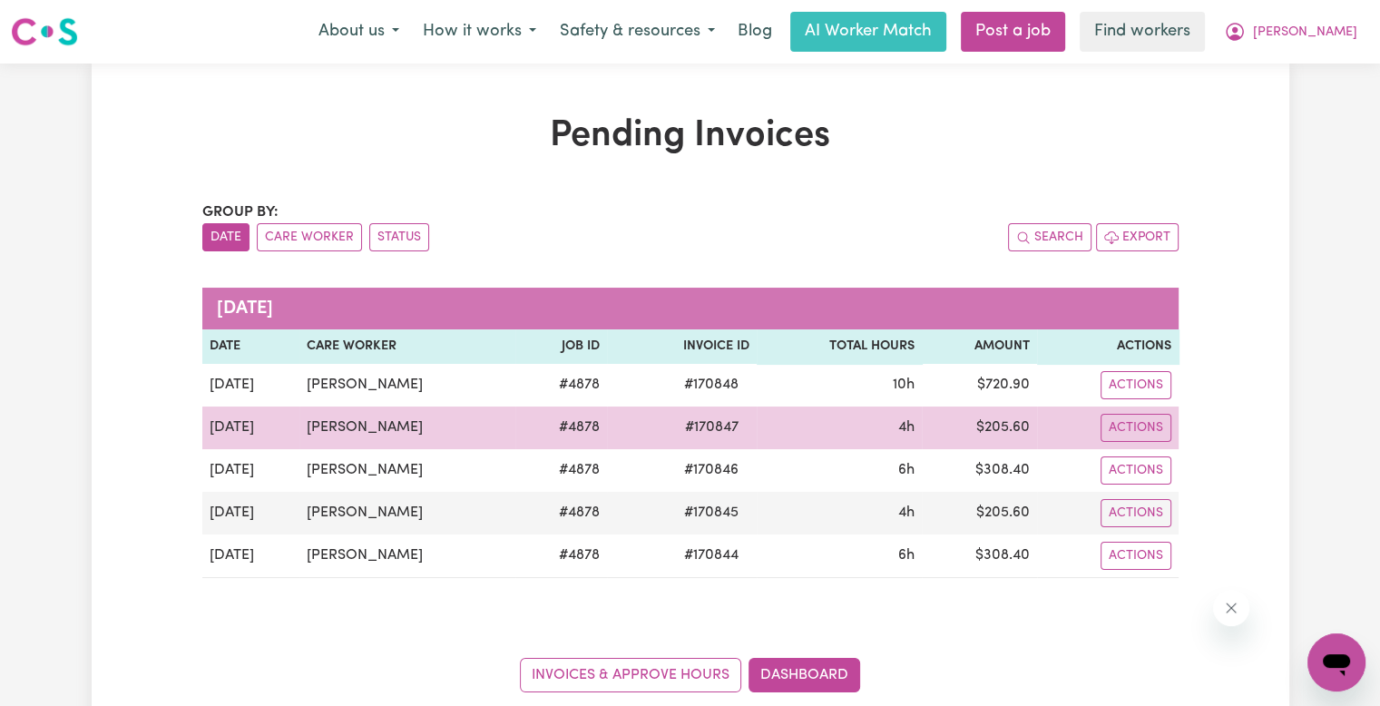
click at [703, 424] on span "# 170847" at bounding box center [711, 427] width 75 height 22
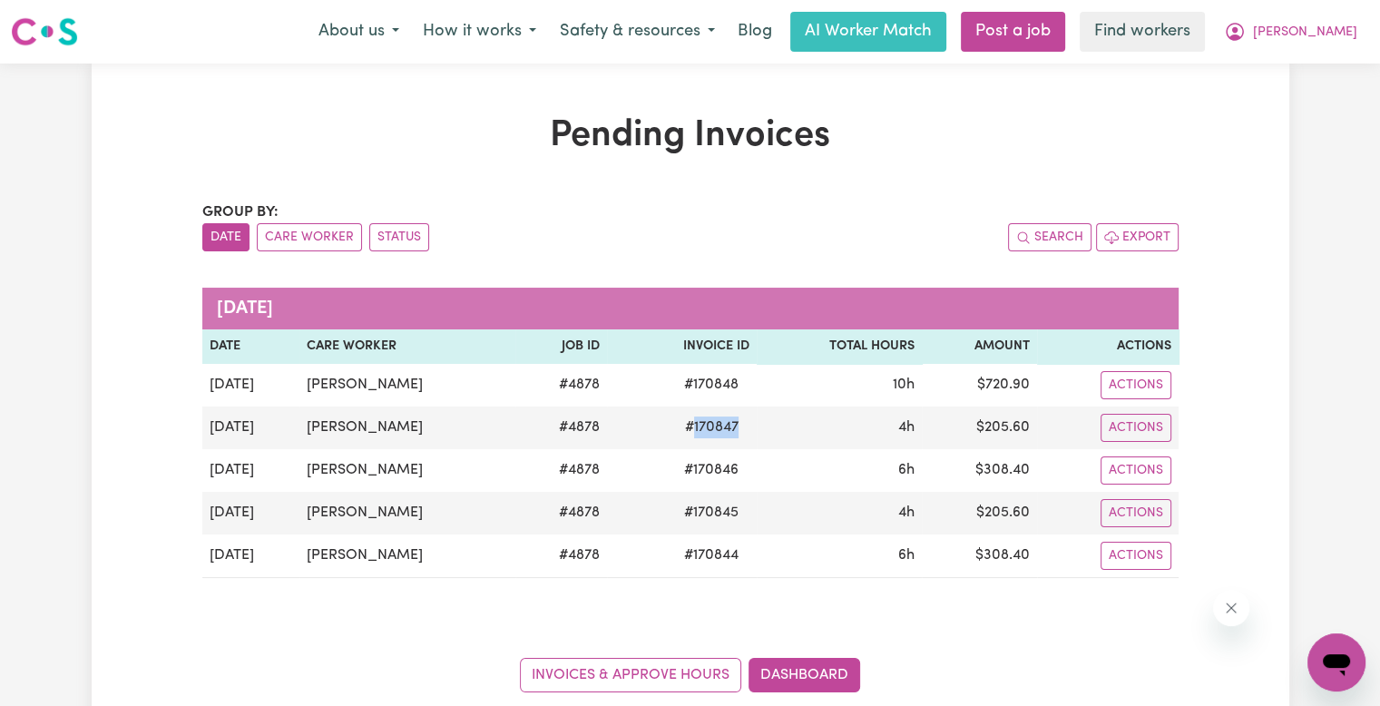
copy span "170847"
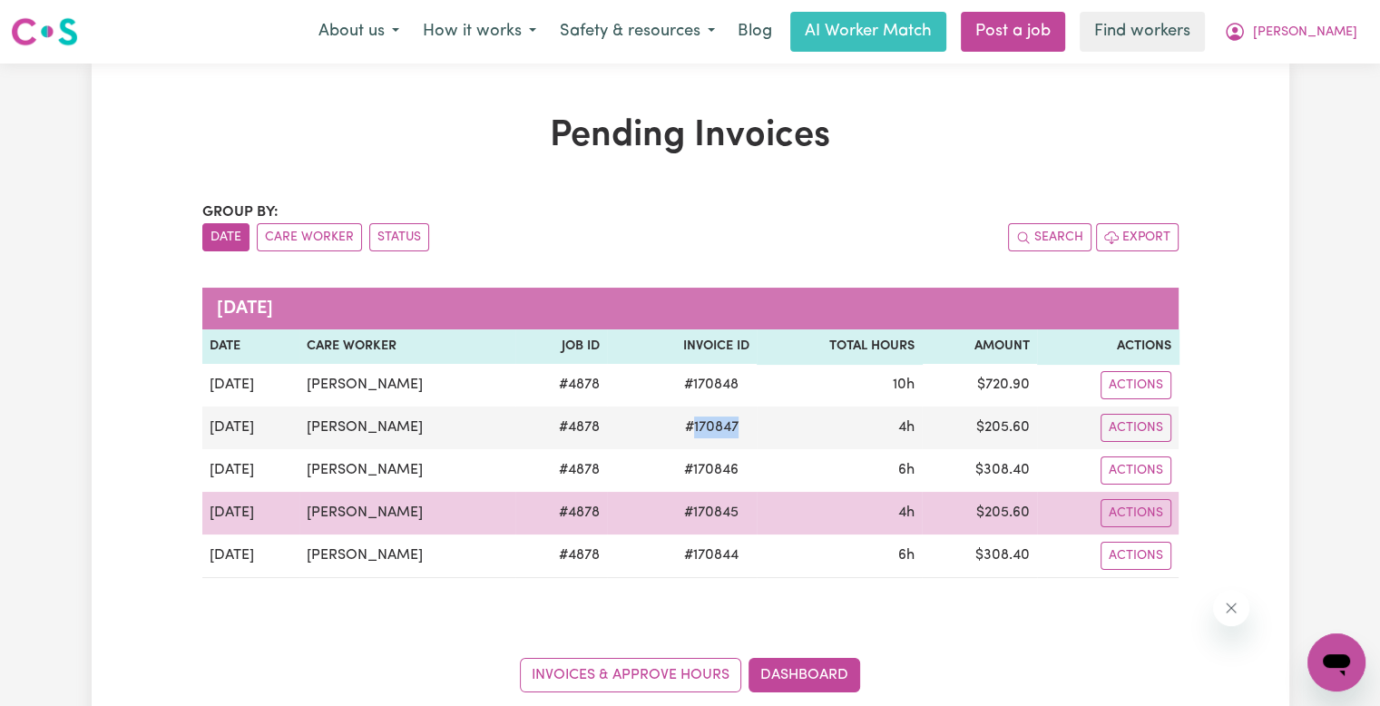
click at [690, 520] on span "# 170845" at bounding box center [711, 513] width 76 height 22
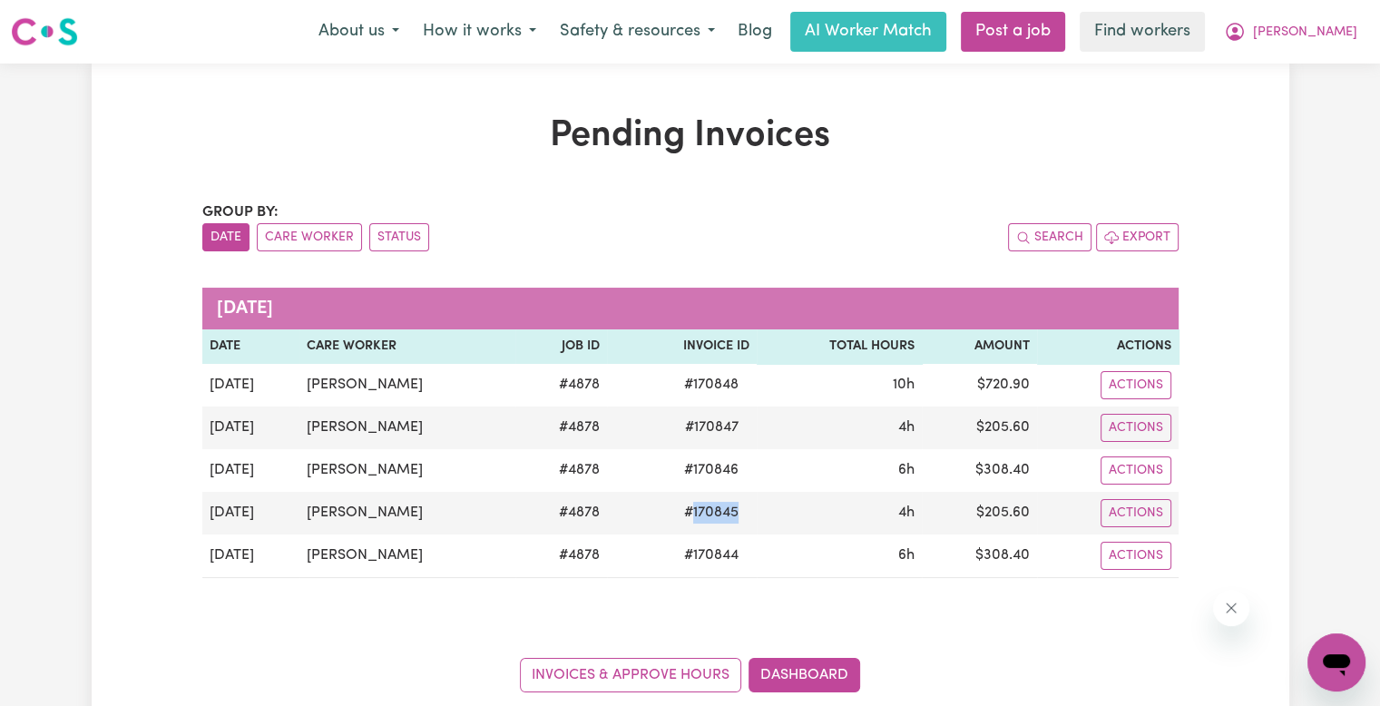
copy span "170845"
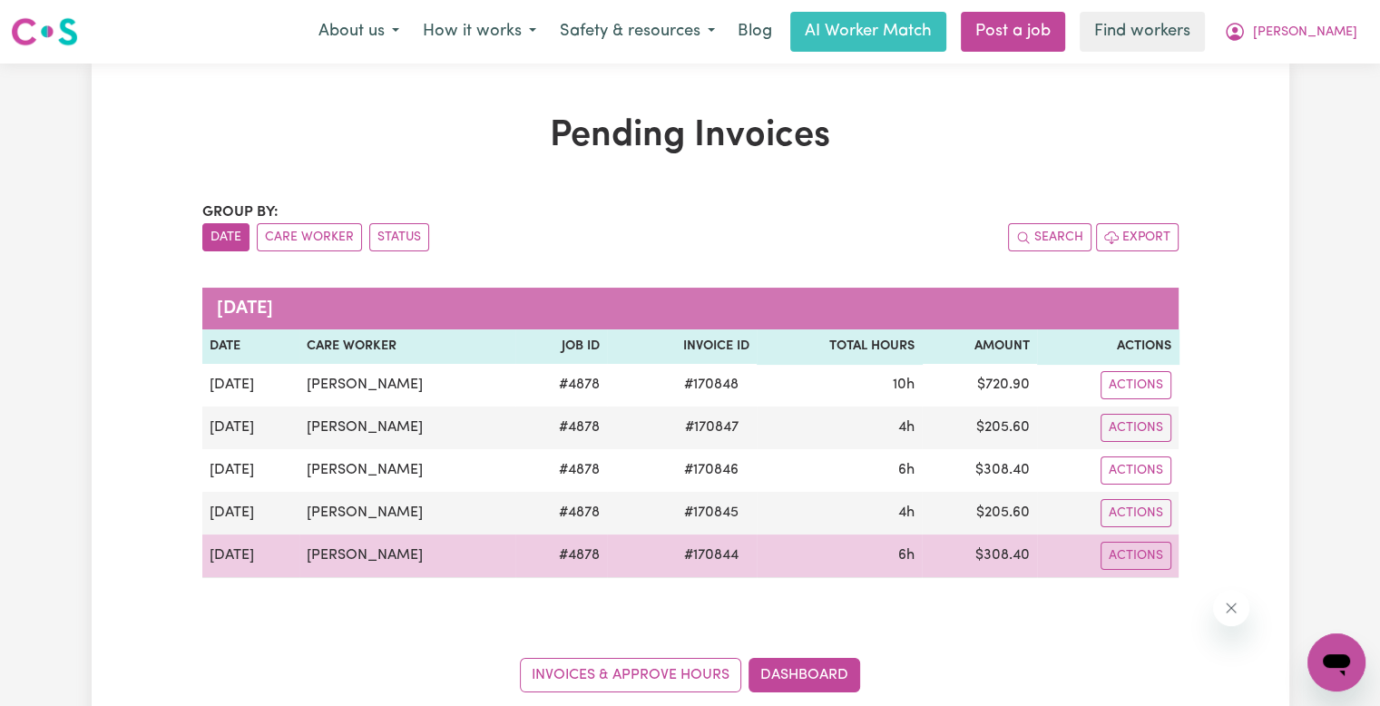
click at [674, 556] on span "# 170844" at bounding box center [711, 555] width 76 height 22
click at [673, 555] on span "# 170844" at bounding box center [711, 555] width 76 height 22
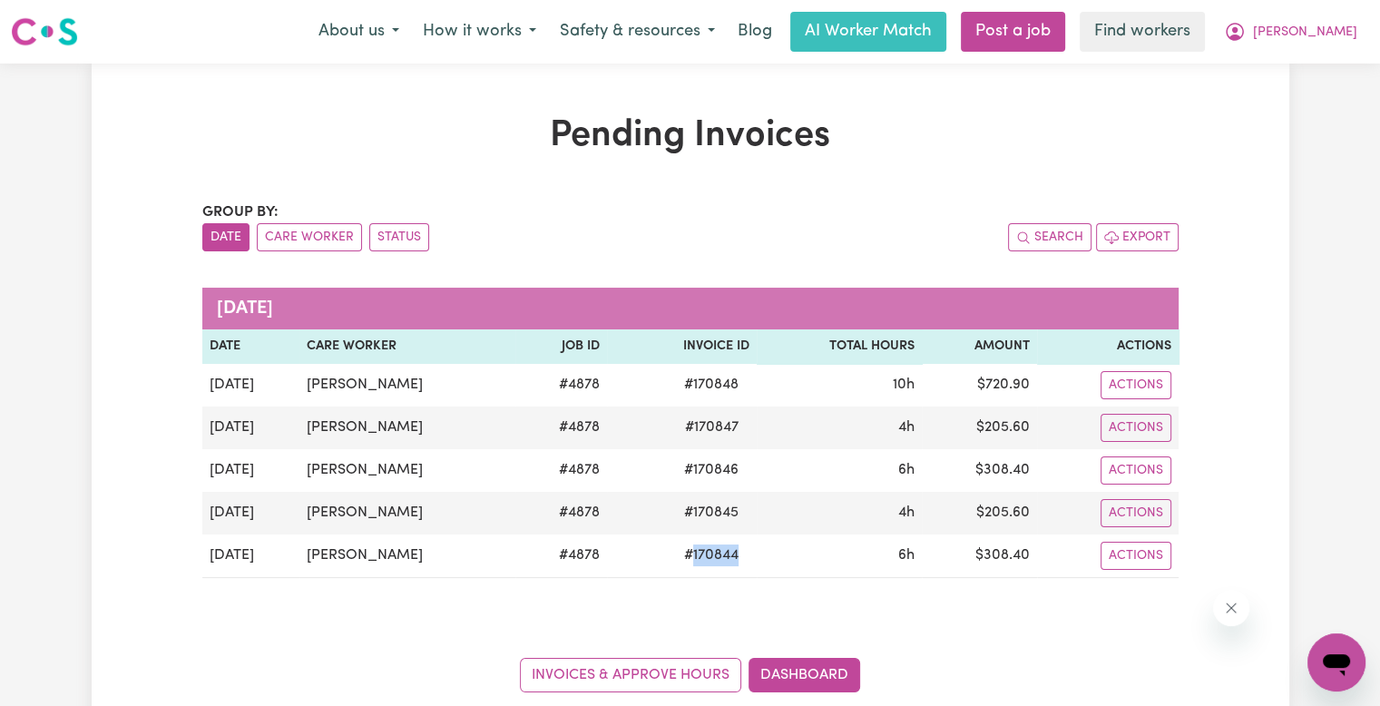
copy span "170844"
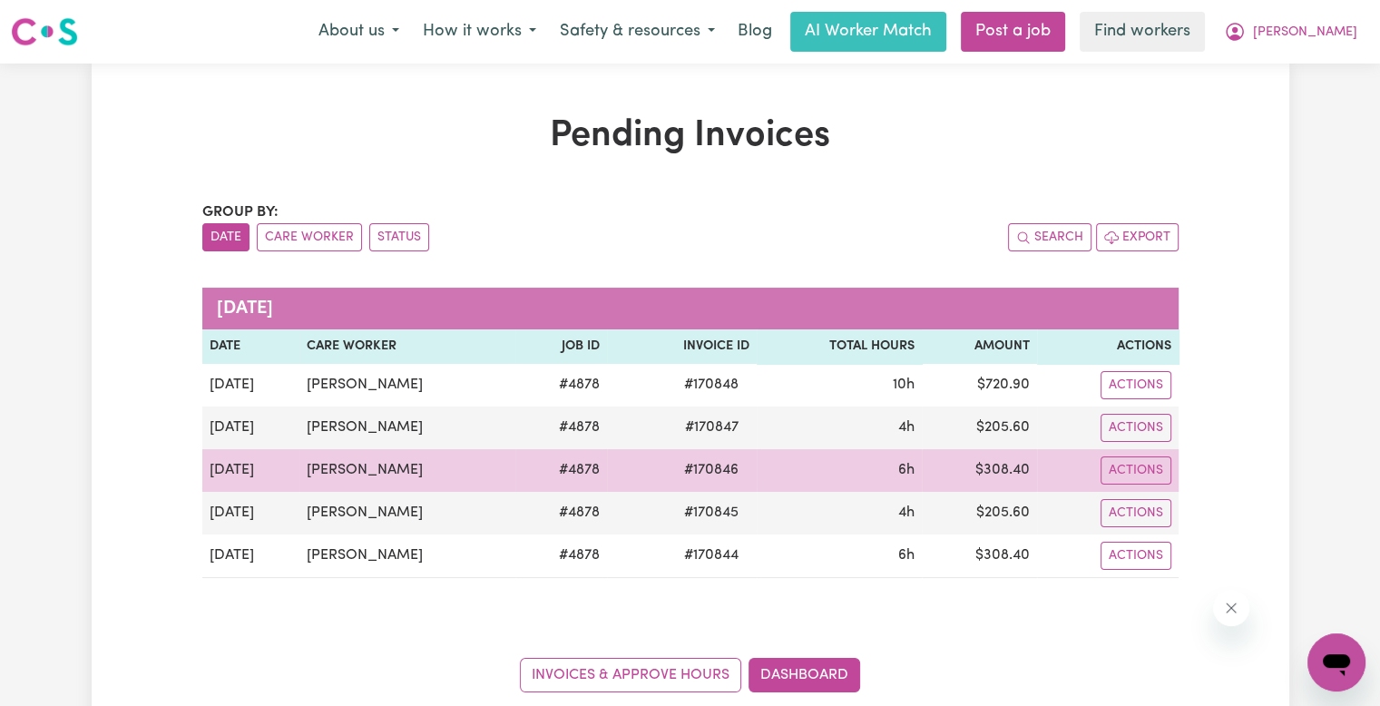
click at [712, 466] on span "# 170846" at bounding box center [711, 470] width 76 height 22
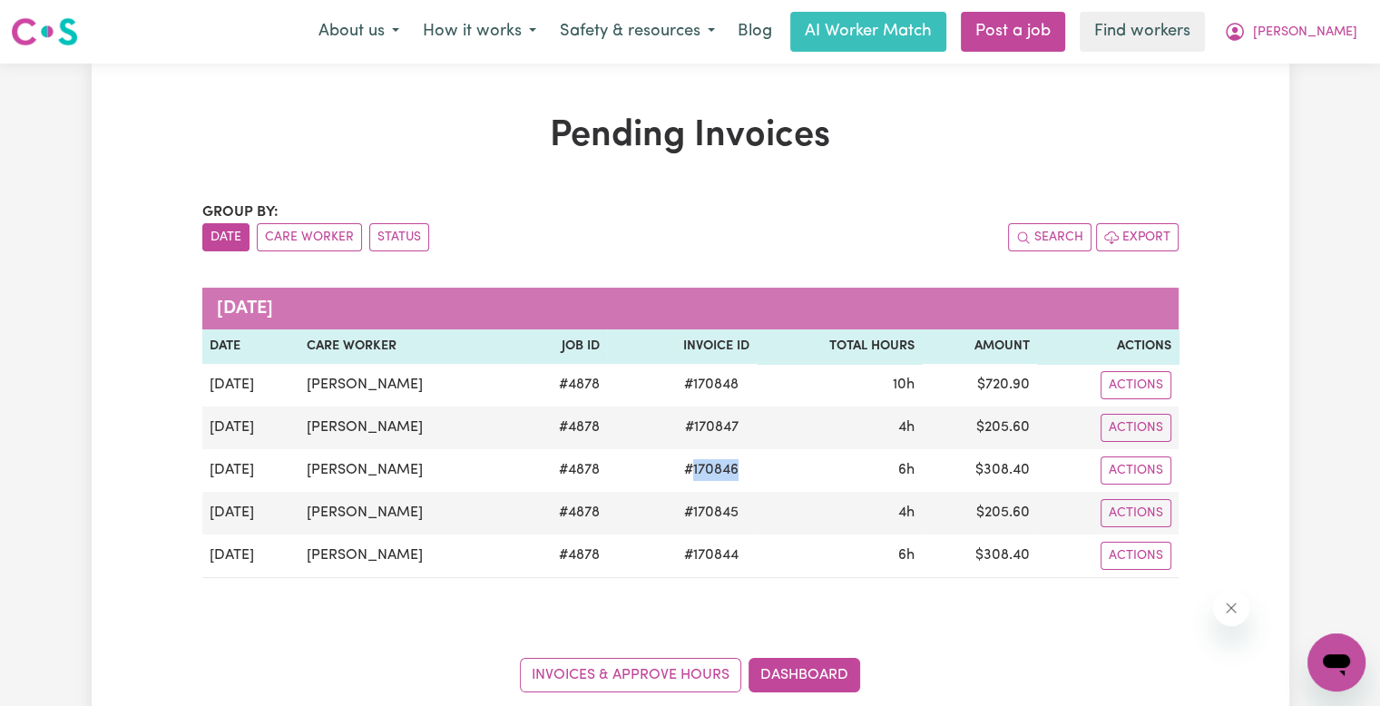
copy span "170846"
drag, startPoint x: 1336, startPoint y: 32, endPoint x: 1343, endPoint y: 45, distance: 15.0
click at [1343, 45] on button "[PERSON_NAME]" at bounding box center [1290, 32] width 157 height 38
click at [1327, 63] on link "My Dashboard" at bounding box center [1296, 71] width 143 height 34
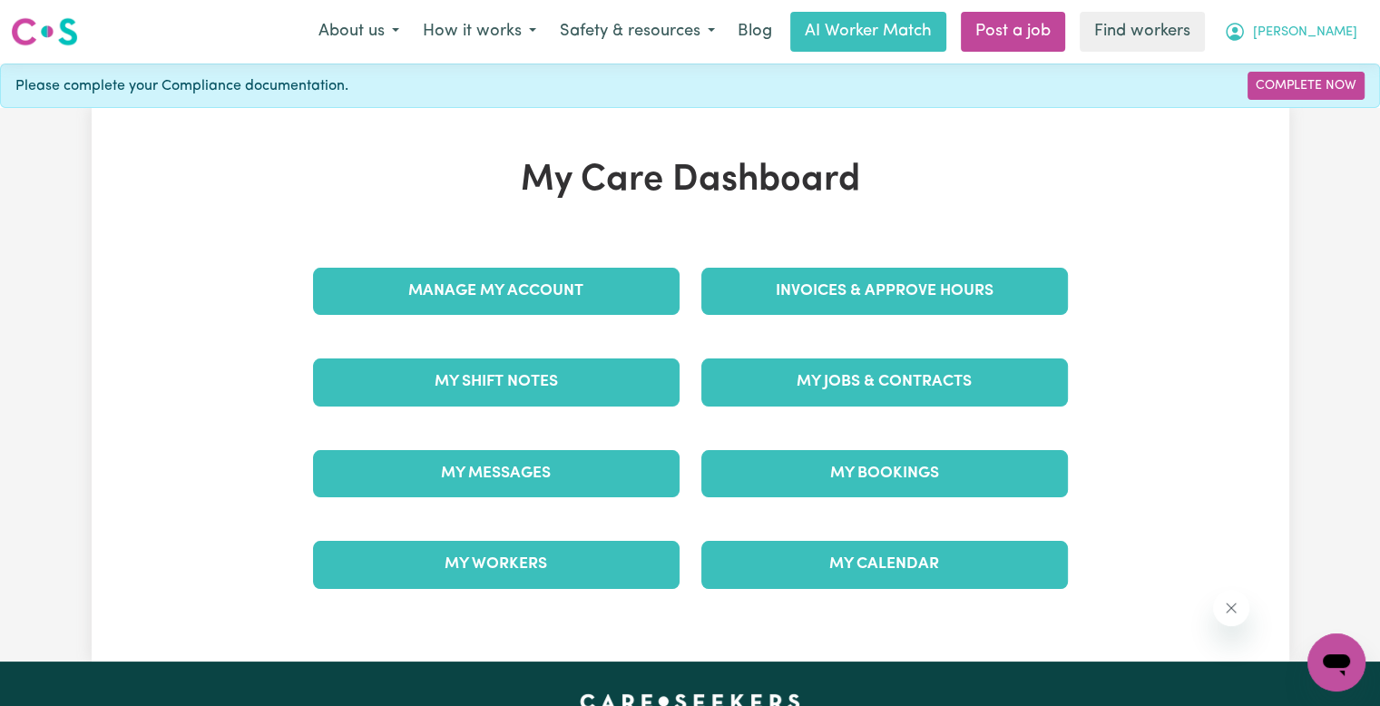
click at [1336, 31] on span "[PERSON_NAME]" at bounding box center [1305, 33] width 104 height 20
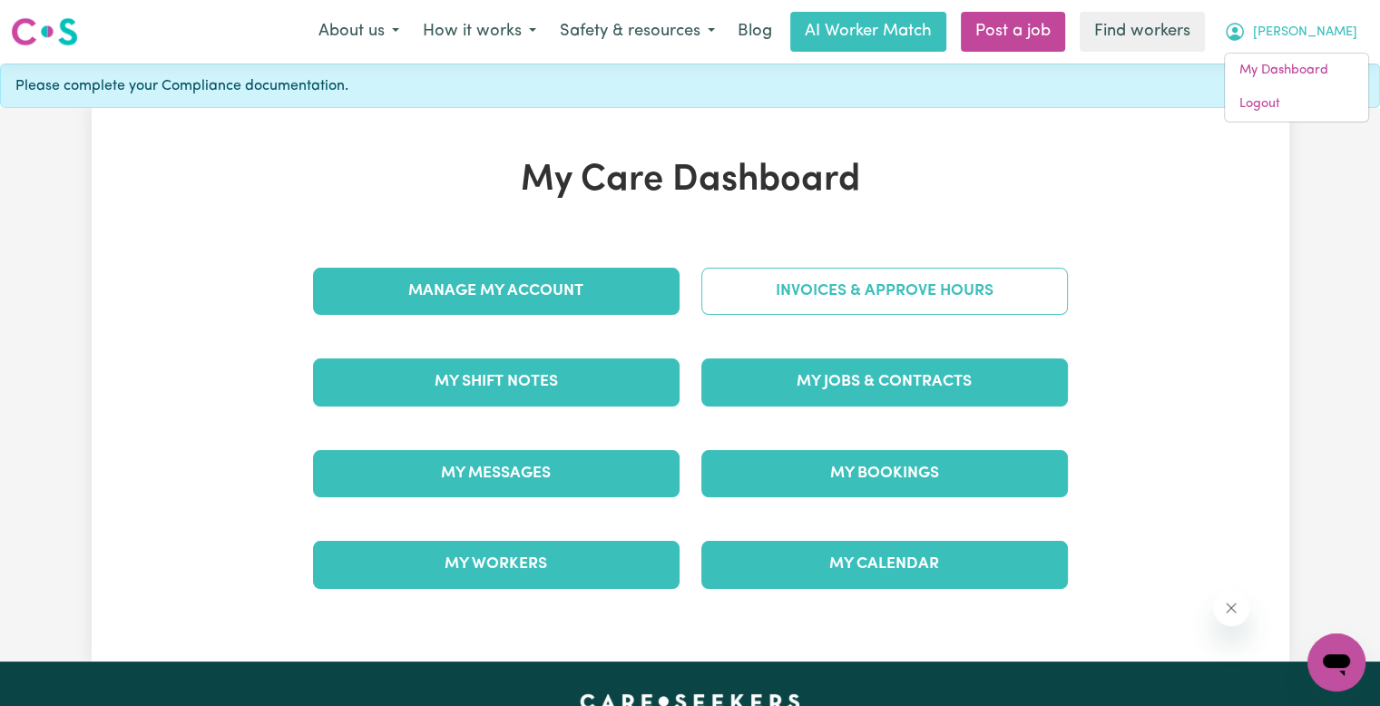
click at [777, 284] on link "Invoices & Approve Hours" at bounding box center [884, 291] width 367 height 47
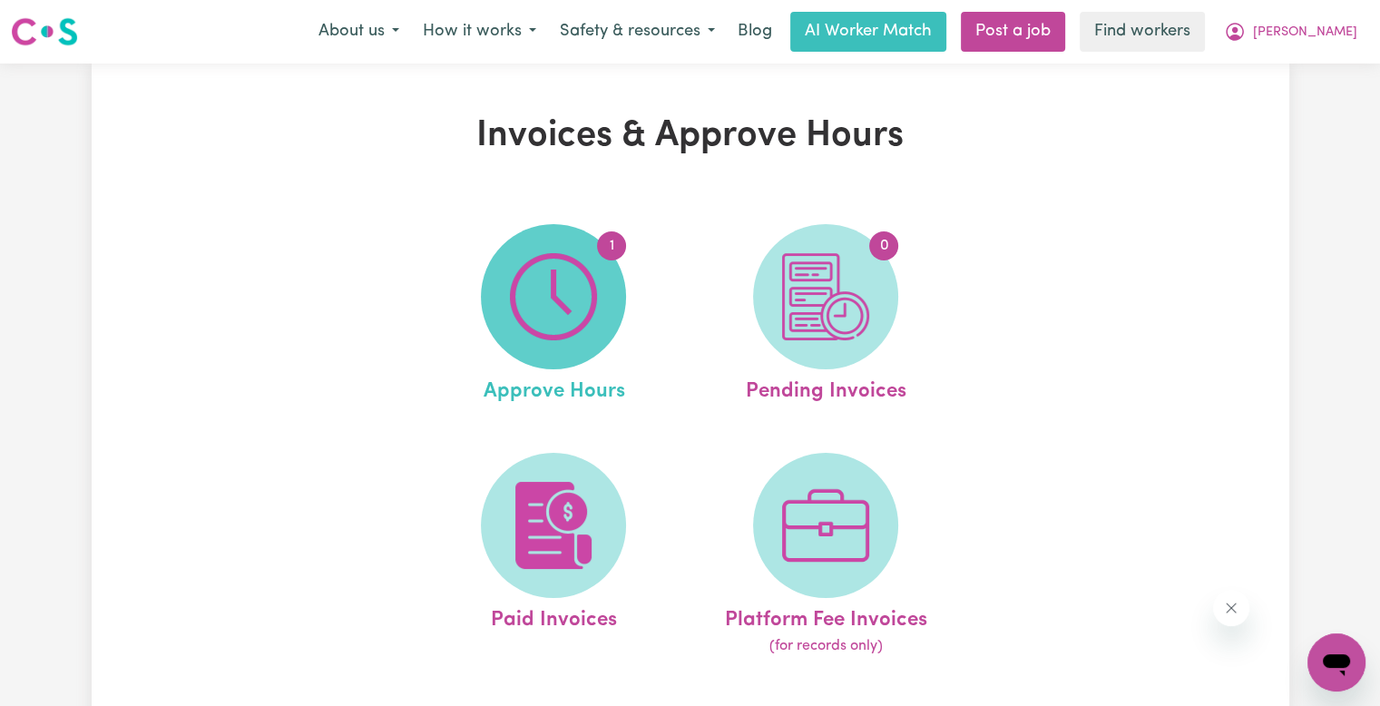
click at [589, 295] on img at bounding box center [553, 296] width 87 height 87
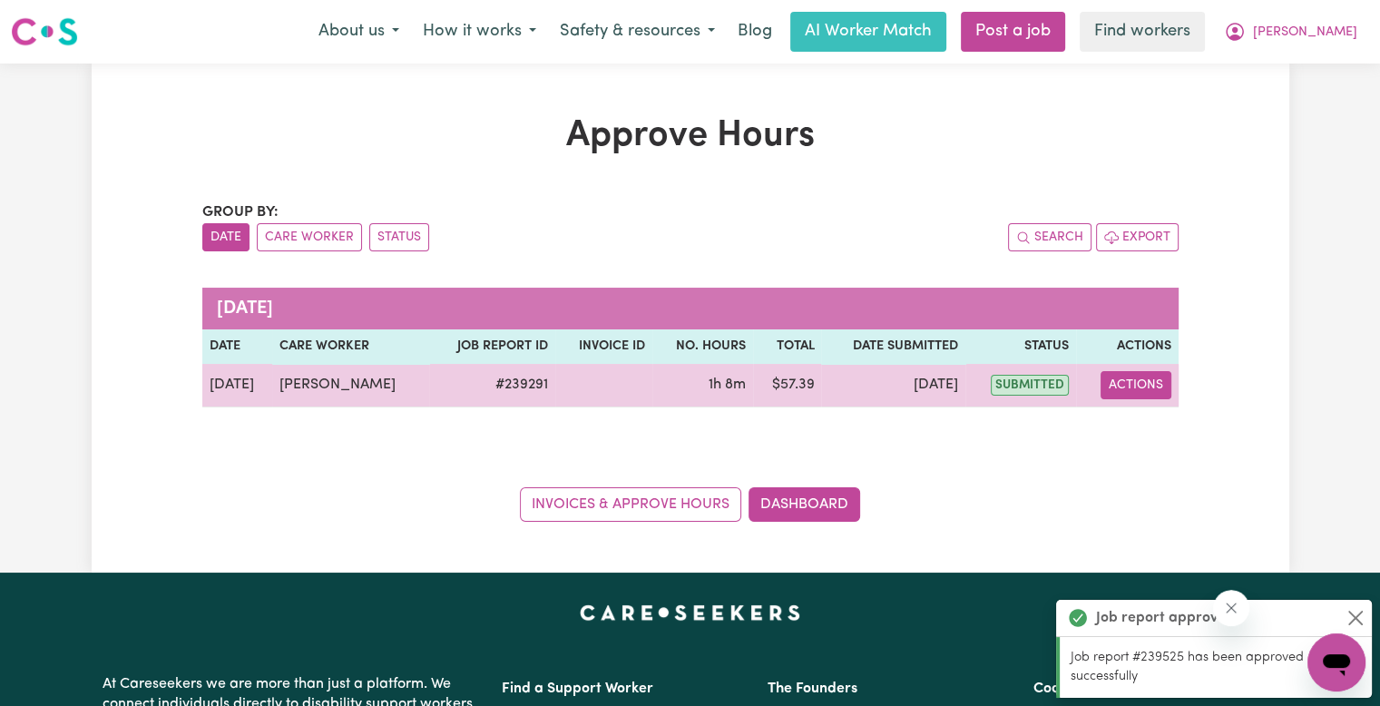
click at [1105, 382] on button "Actions" at bounding box center [1135, 385] width 71 height 28
click at [1121, 428] on icon "View job report 239291" at bounding box center [1120, 427] width 15 height 15
select select "pm"
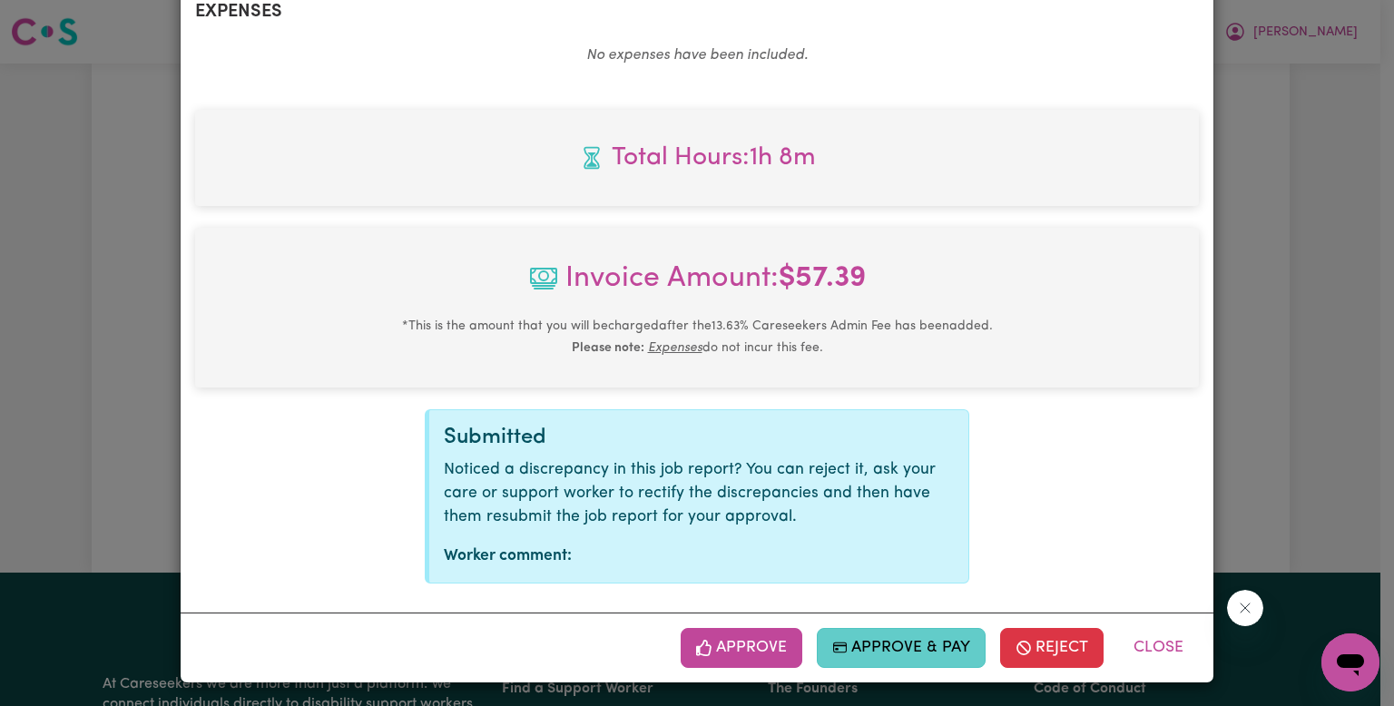
scroll to position [693, 0]
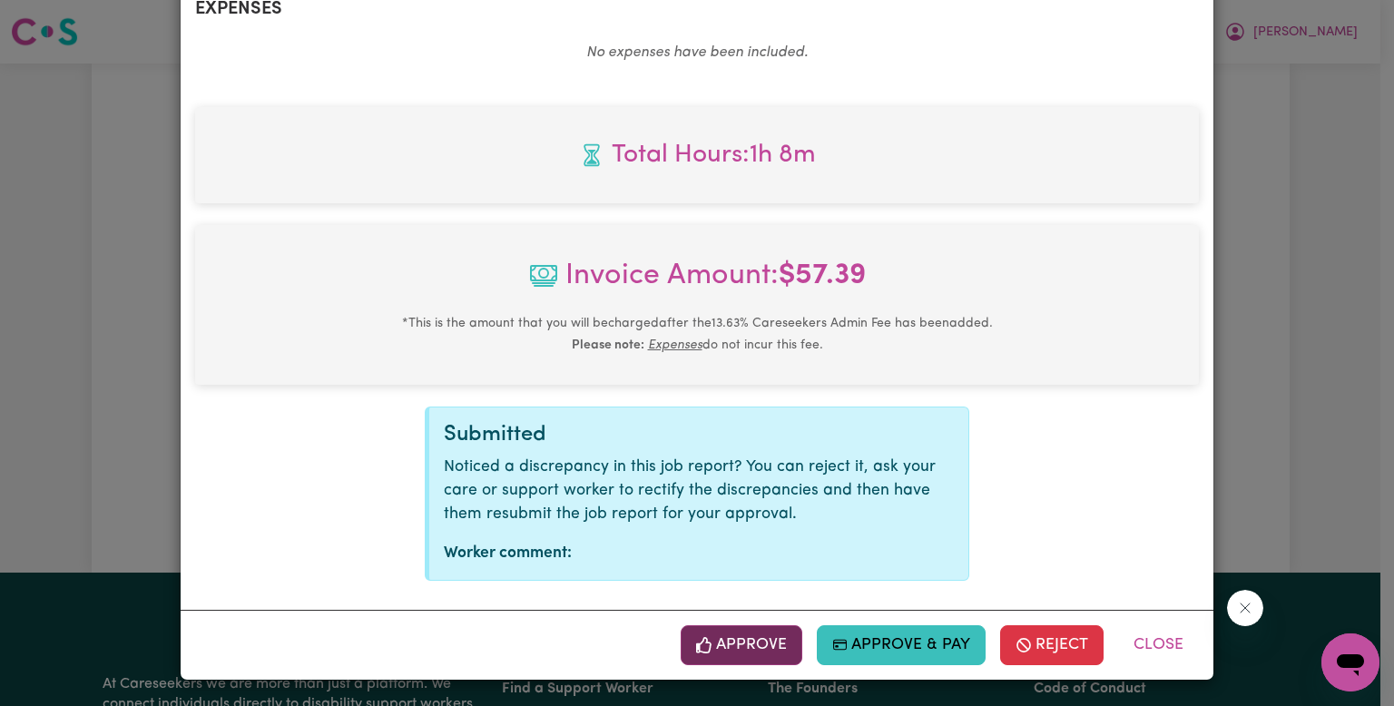
click at [764, 664] on button "Approve" at bounding box center [741, 645] width 122 height 40
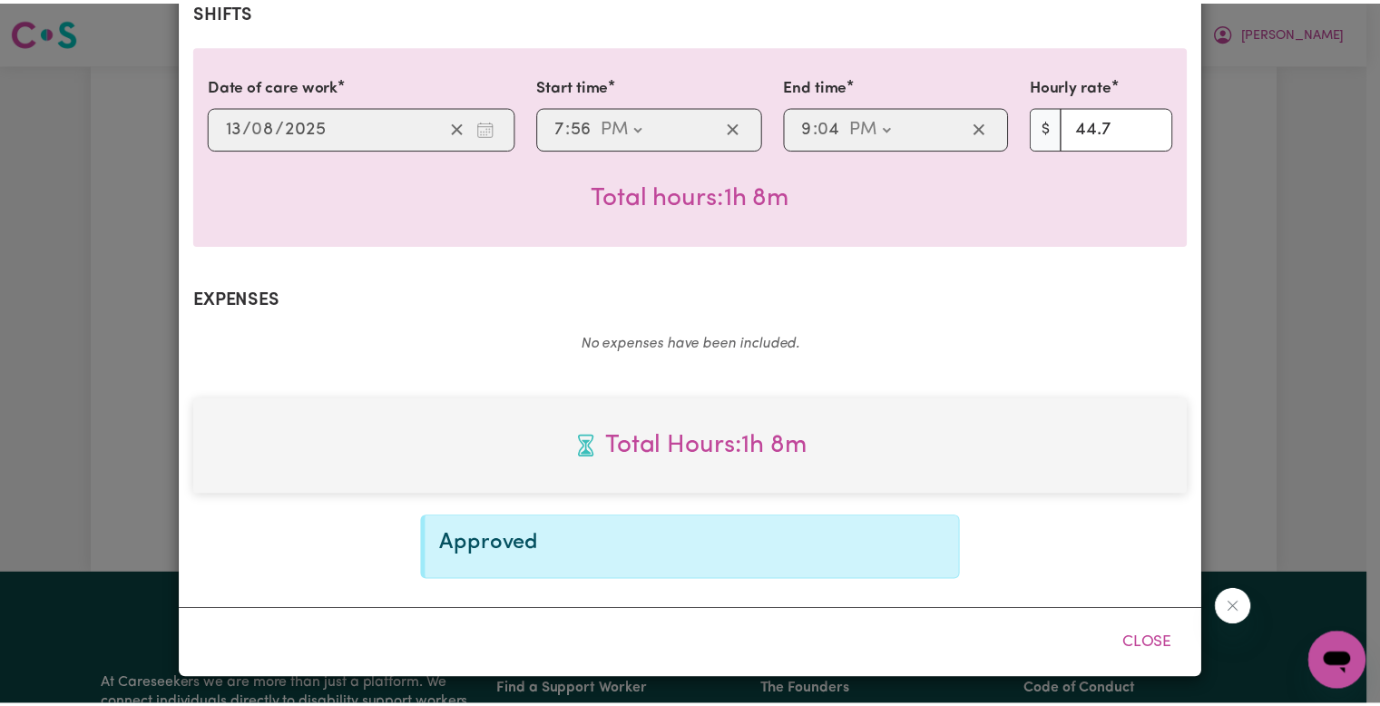
scroll to position [399, 0]
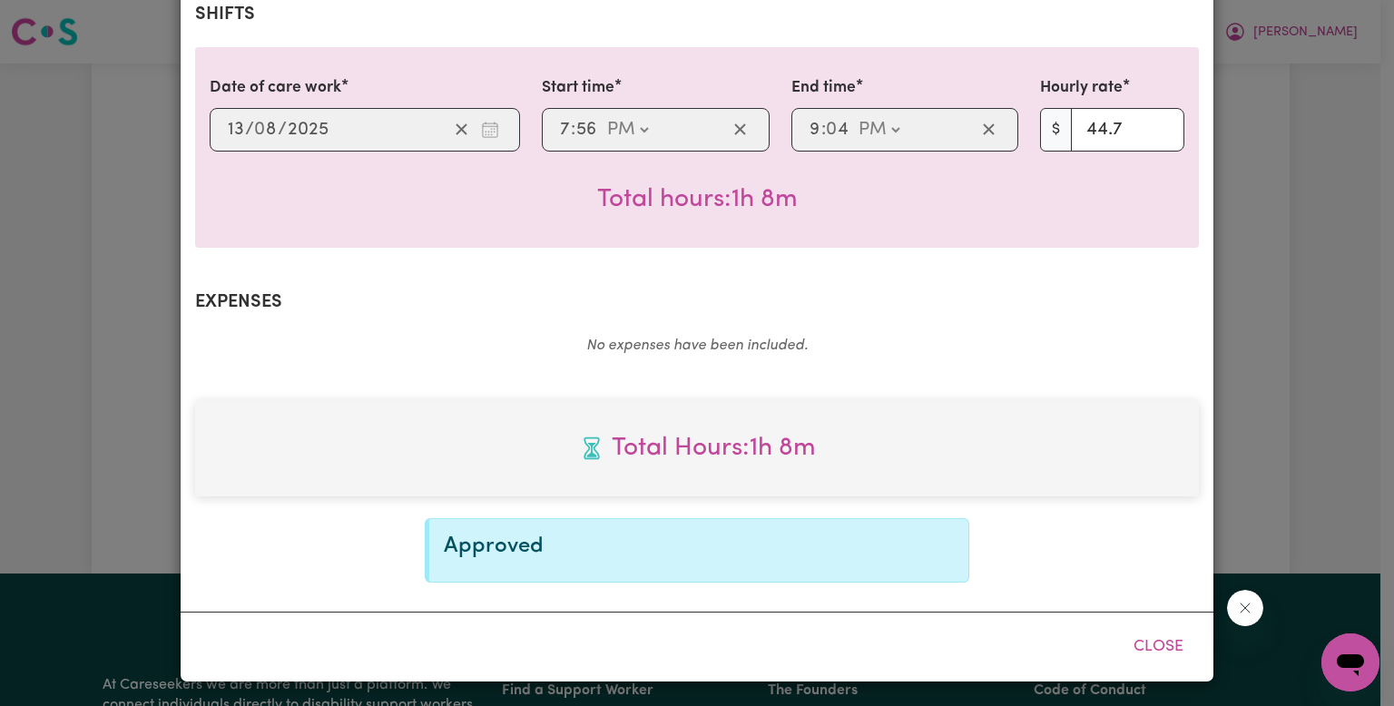
drag, startPoint x: 1155, startPoint y: 650, endPoint x: 1044, endPoint y: 637, distance: 111.4
click at [1155, 650] on button "Close" at bounding box center [1158, 647] width 81 height 40
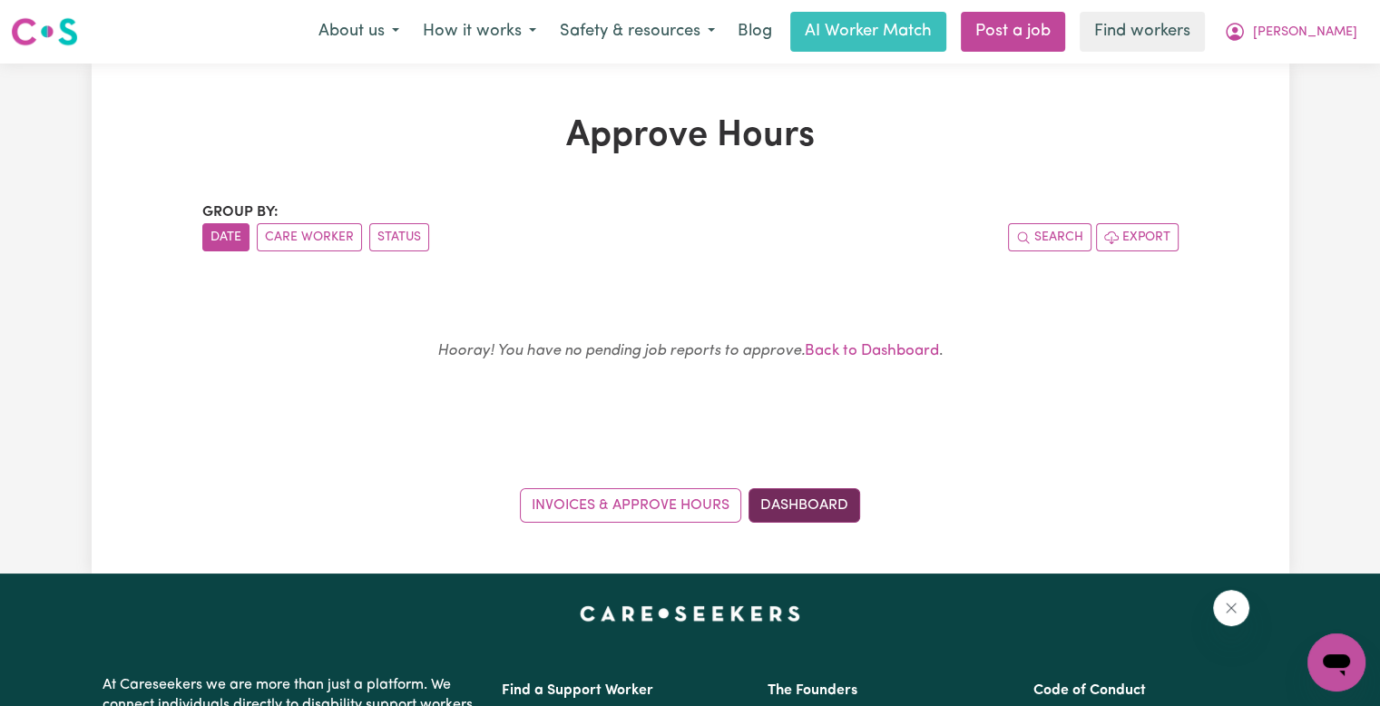
click at [832, 510] on link "Dashboard" at bounding box center [804, 505] width 112 height 34
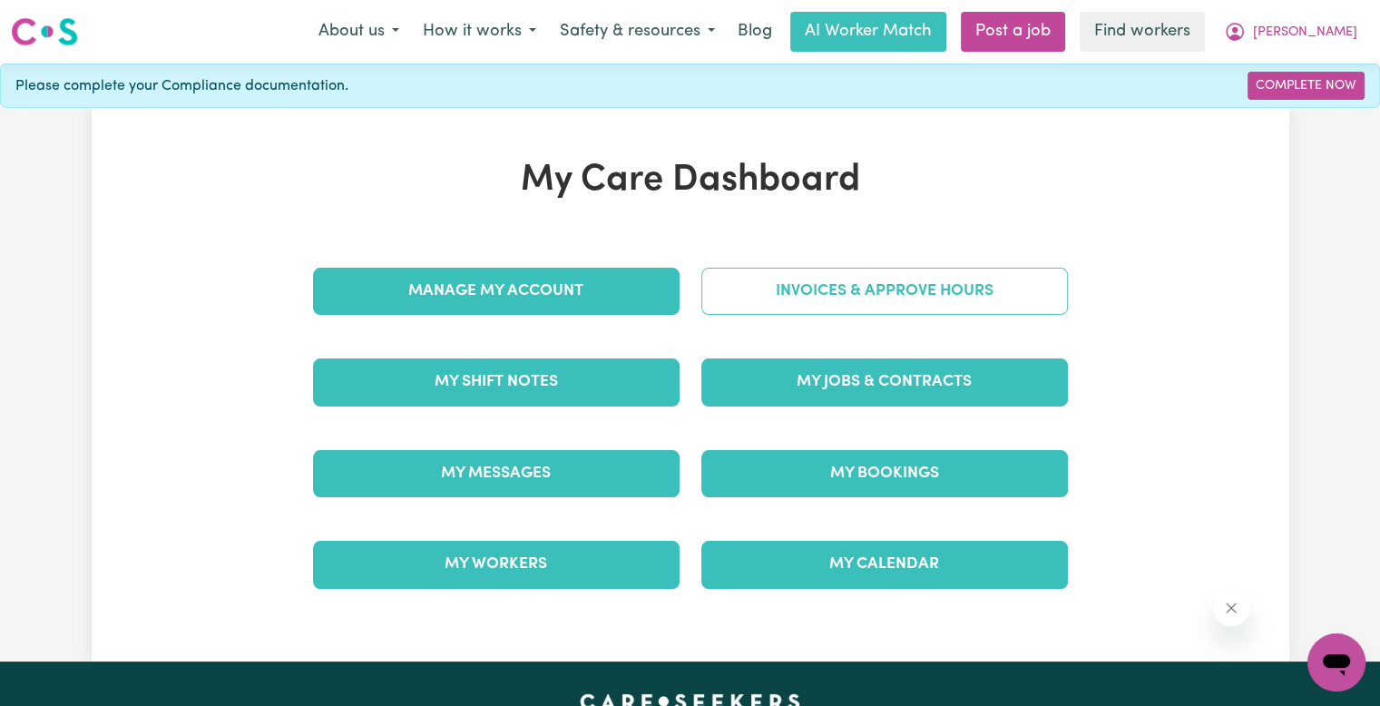
click at [795, 295] on link "Invoices & Approve Hours" at bounding box center [884, 291] width 367 height 47
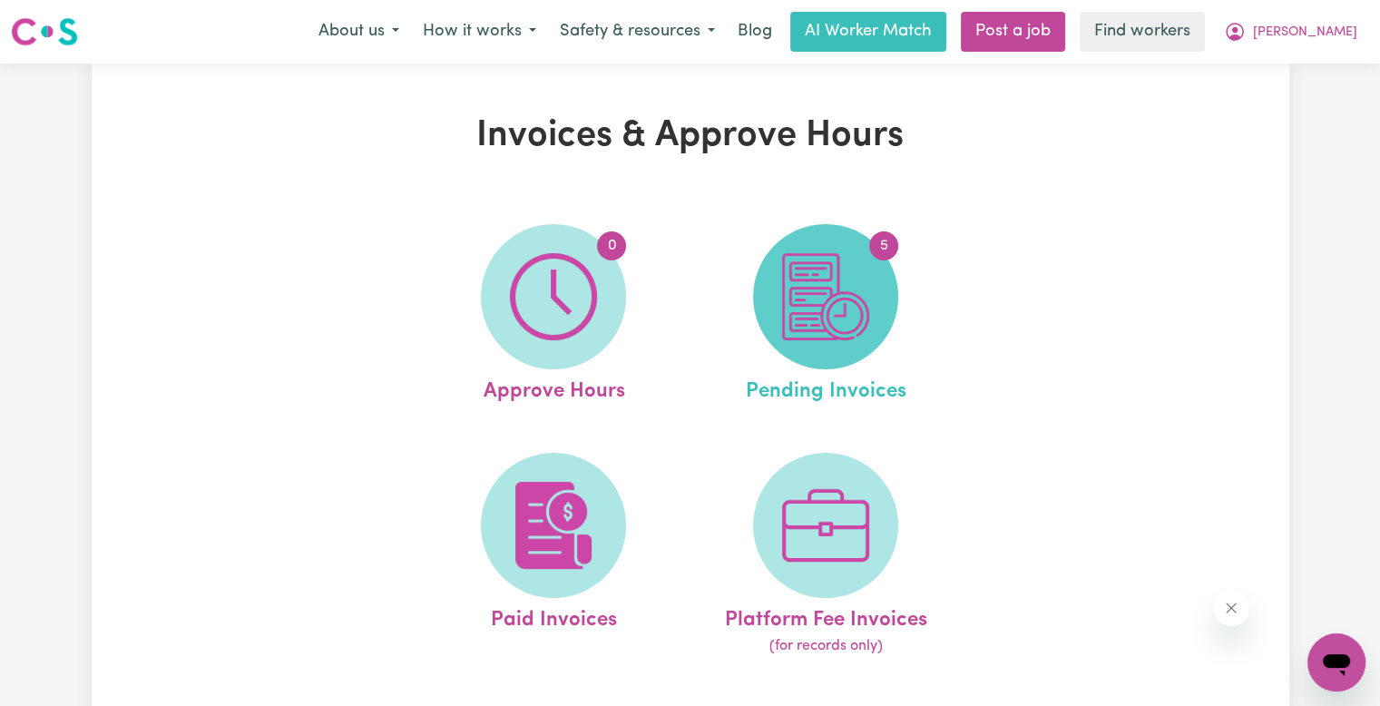
click at [806, 295] on img at bounding box center [825, 296] width 87 height 87
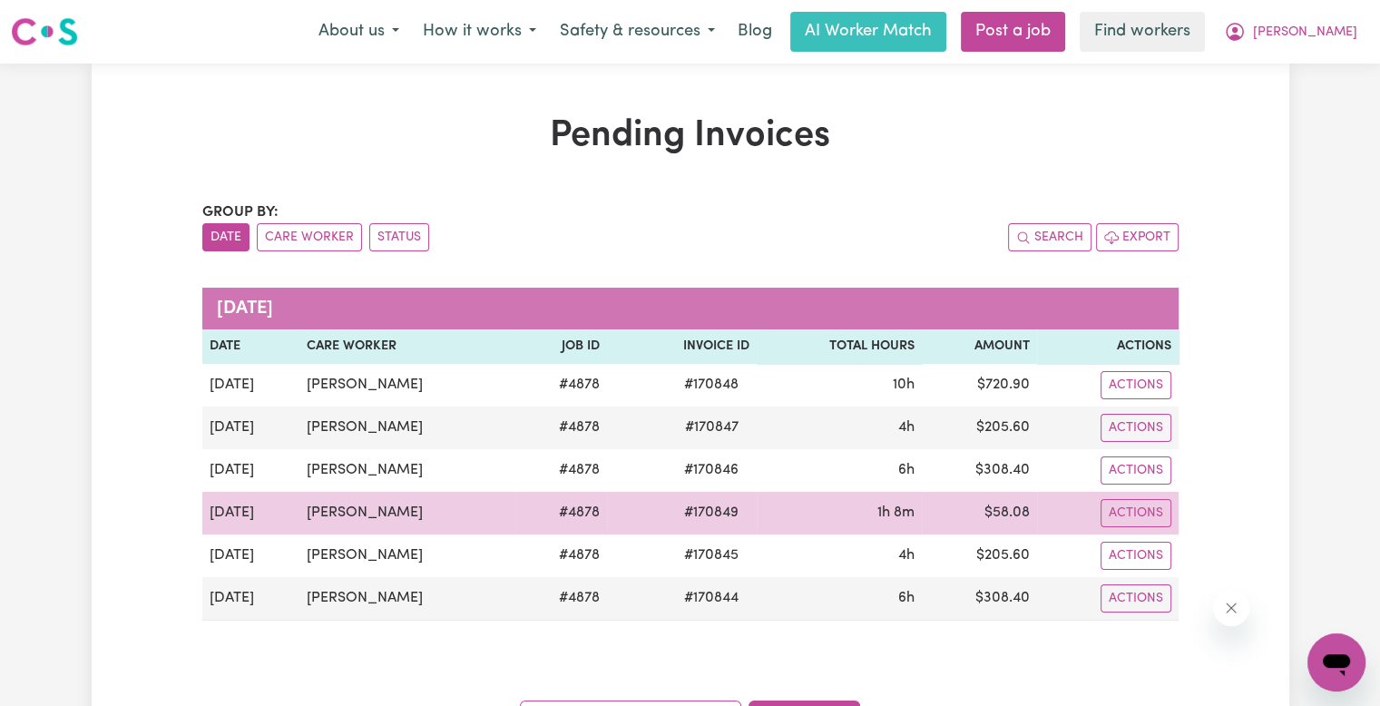
click at [1011, 513] on td "$ 58.08" at bounding box center [979, 513] width 115 height 43
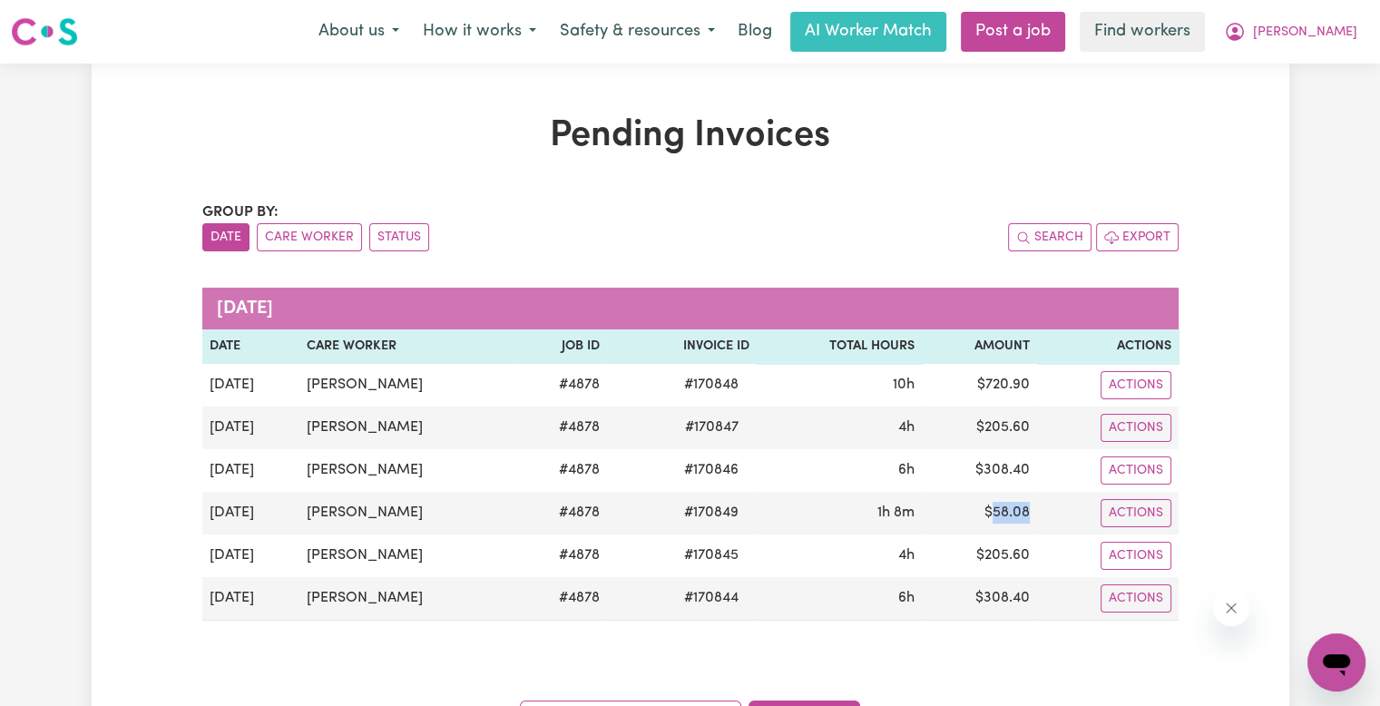
copy td "58.08"
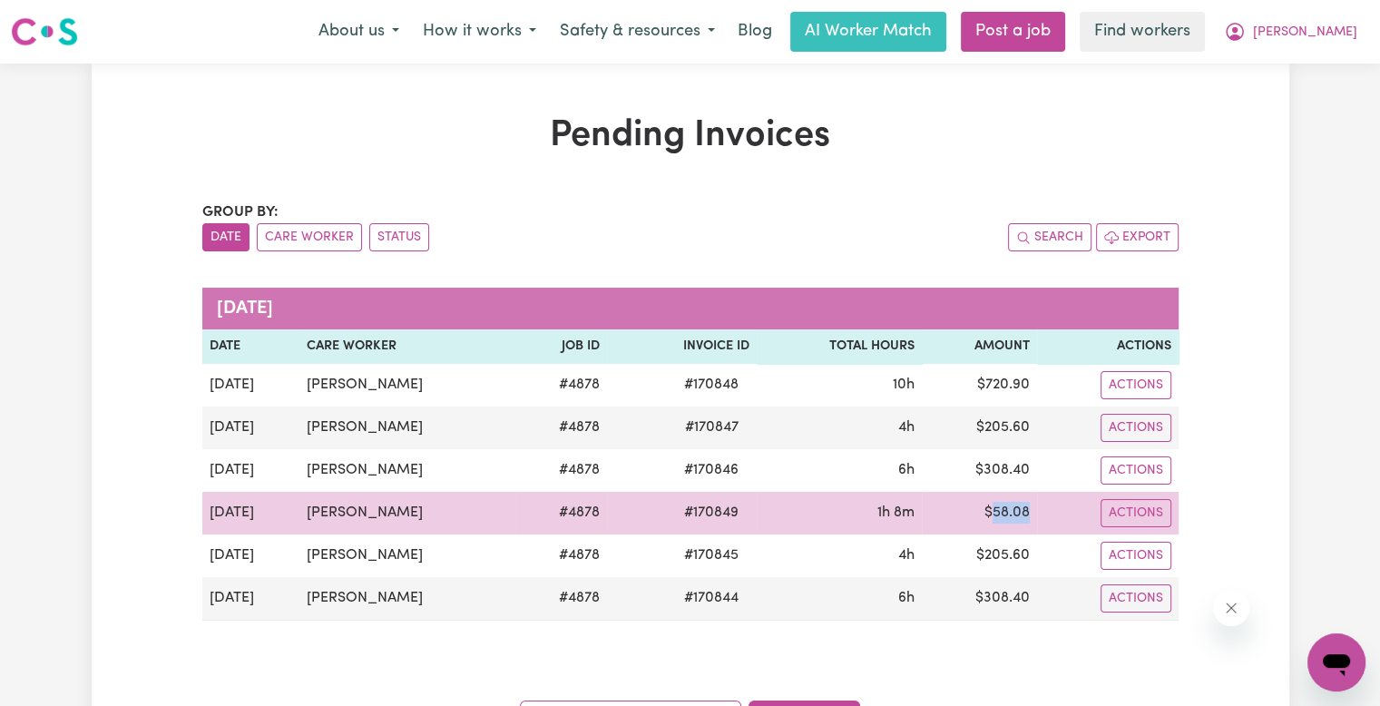
click at [728, 515] on span "# 170849" at bounding box center [711, 513] width 76 height 22
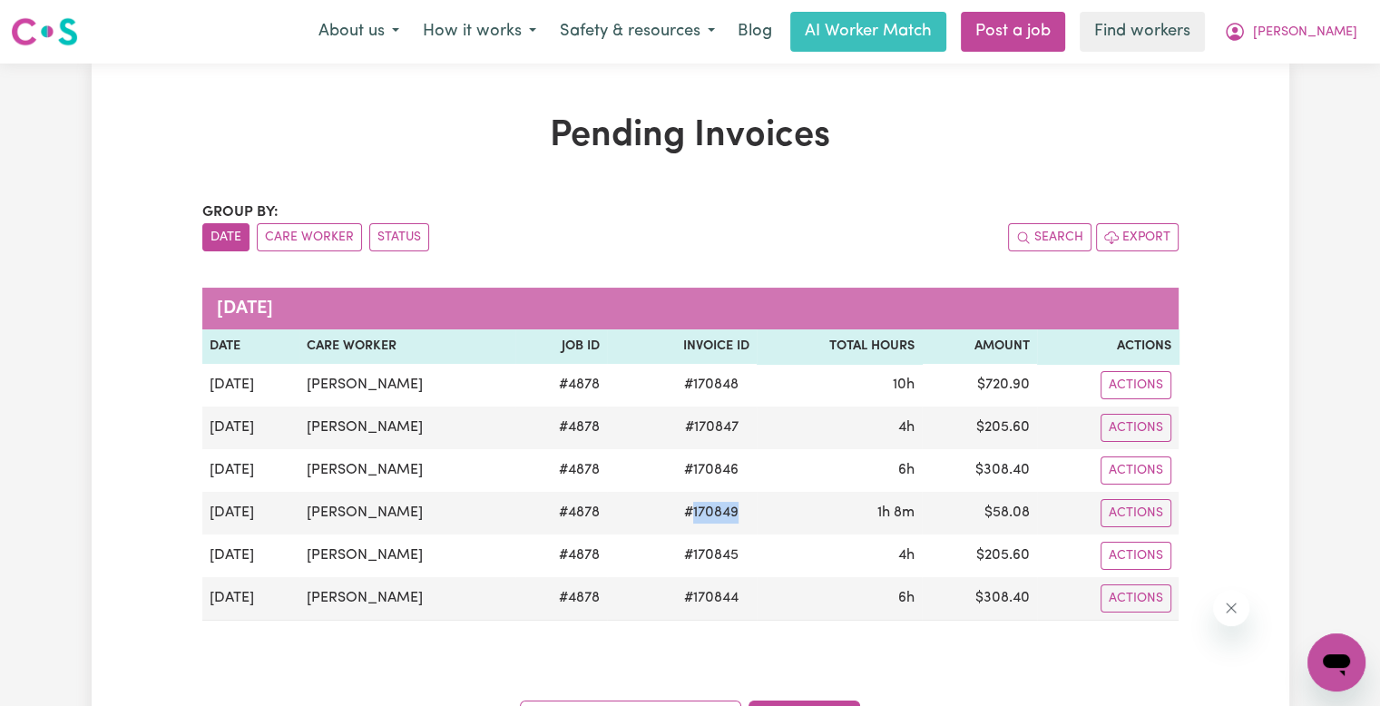
copy span "170849"
drag, startPoint x: 1339, startPoint y: 40, endPoint x: 1335, endPoint y: 50, distance: 11.0
click at [1339, 40] on span "[PERSON_NAME]" at bounding box center [1305, 33] width 104 height 20
click at [1321, 98] on link "Logout" at bounding box center [1296, 104] width 143 height 34
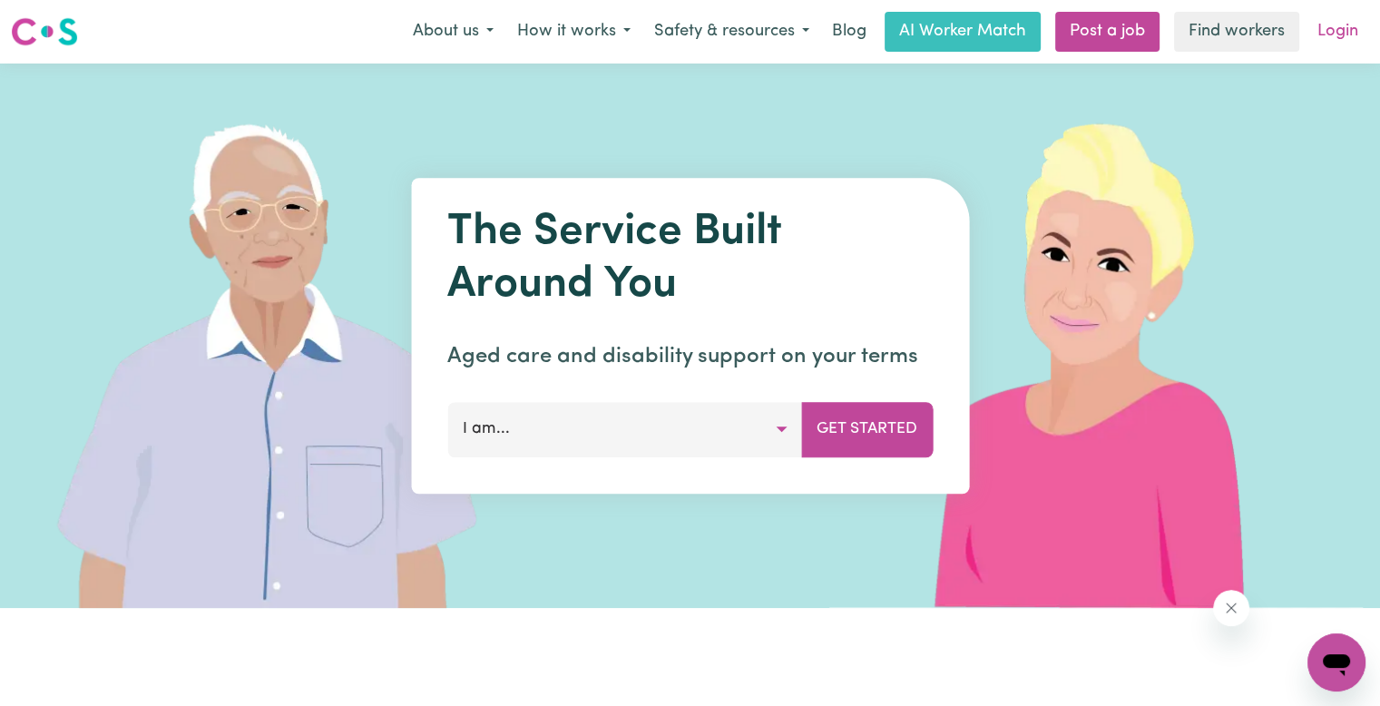
click at [1336, 34] on link "Login" at bounding box center [1337, 32] width 63 height 40
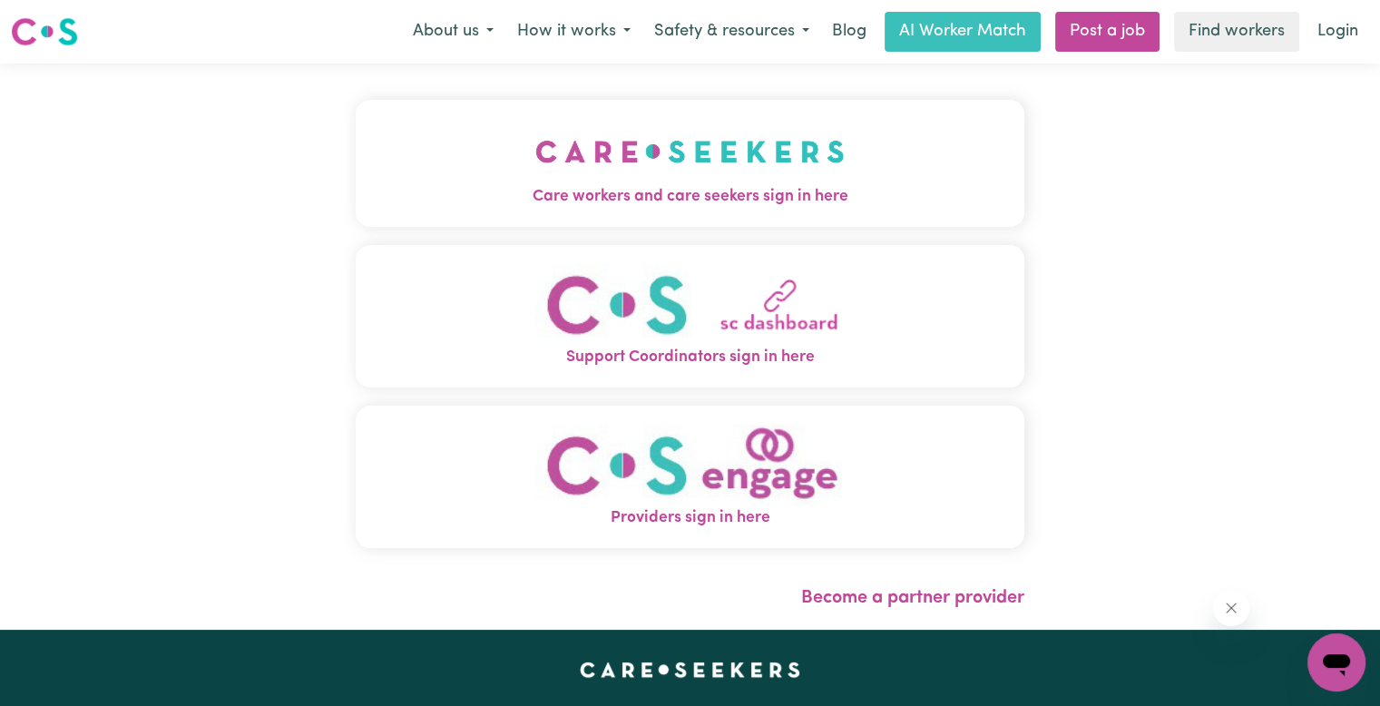
click at [396, 113] on button "Care workers and care seekers sign in here" at bounding box center [690, 163] width 669 height 127
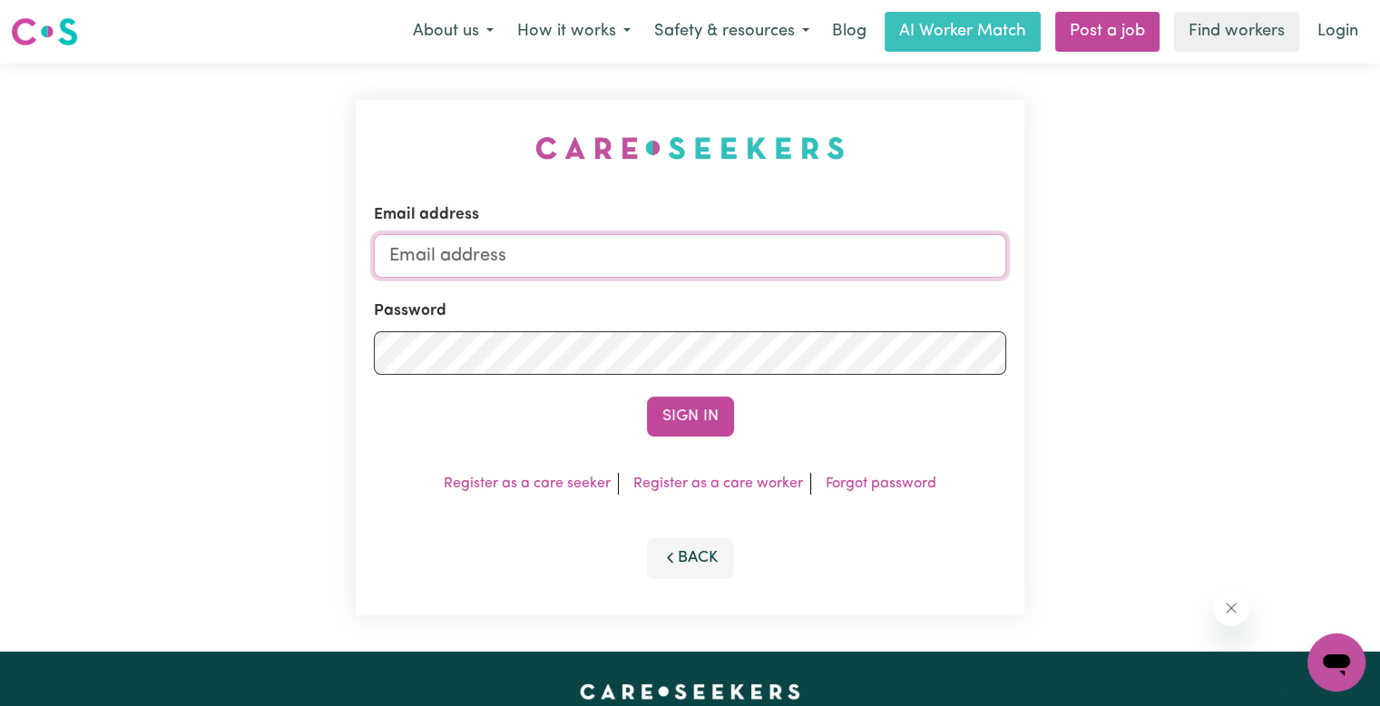
click at [412, 252] on input "Email address" at bounding box center [690, 256] width 632 height 44
paste input "[EMAIL_ADDRESS][DOMAIN_NAME]"
type input "[EMAIL_ADDRESS][DOMAIN_NAME]"
click at [647, 396] on button "Sign In" at bounding box center [690, 416] width 87 height 40
